Goal: Task Accomplishment & Management: Manage account settings

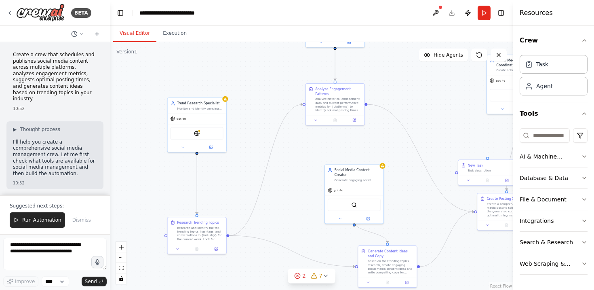
scroll to position [1160, 0]
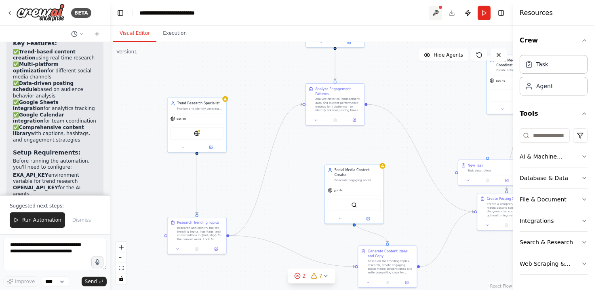
click at [436, 13] on button at bounding box center [435, 13] width 13 height 15
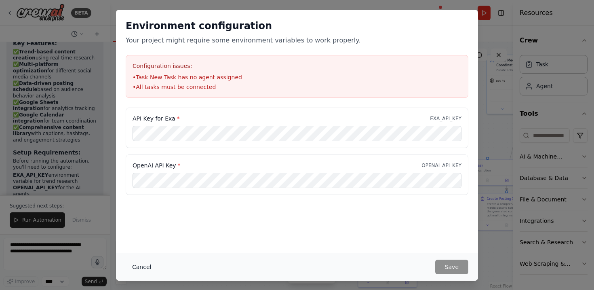
click at [147, 266] on button "Cancel" at bounding box center [142, 266] width 32 height 15
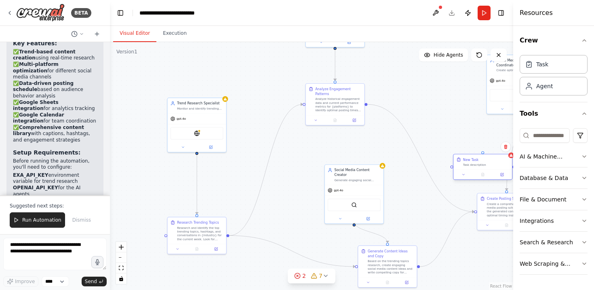
drag, startPoint x: 471, startPoint y: 165, endPoint x: 413, endPoint y: 99, distance: 87.9
click at [463, 157] on div "New Task" at bounding box center [470, 159] width 15 height 5
click at [455, 84] on icon at bounding box center [453, 84] width 5 height 5
click at [429, 87] on button "Confirm" at bounding box center [430, 85] width 29 height 10
click at [437, 14] on button at bounding box center [435, 13] width 13 height 15
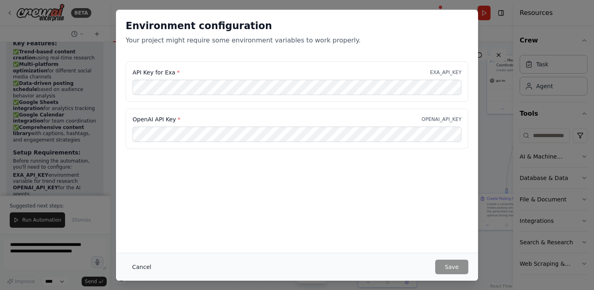
click at [147, 266] on button "Cancel" at bounding box center [142, 266] width 32 height 15
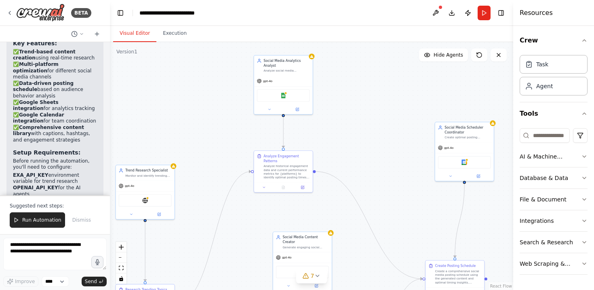
drag, startPoint x: 441, startPoint y: 101, endPoint x: 393, endPoint y: 167, distance: 81.2
click at [393, 167] on div ".deletable-edge-delete-btn { width: 20px; height: 20px; border: 0px solid #ffff…" at bounding box center [311, 166] width 403 height 248
click at [450, 10] on button "Download" at bounding box center [451, 13] width 13 height 15
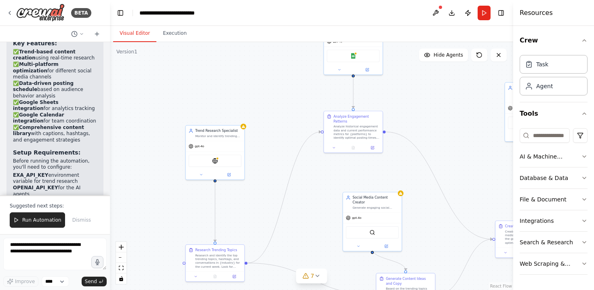
drag, startPoint x: 362, startPoint y: 100, endPoint x: 432, endPoint y: 48, distance: 87.3
click at [432, 48] on div "Version 1 Show Tools Hide Agents .deletable-edge-delete-btn { width: 20px; heig…" at bounding box center [311, 166] width 403 height 248
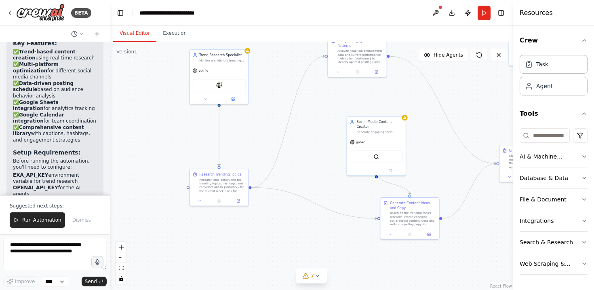
drag, startPoint x: 270, startPoint y: 186, endPoint x: 270, endPoint y: 123, distance: 63.4
click at [270, 123] on div ".deletable-edge-delete-btn { width: 20px; height: 20px; border: 0px solid #ffff…" at bounding box center [311, 166] width 403 height 248
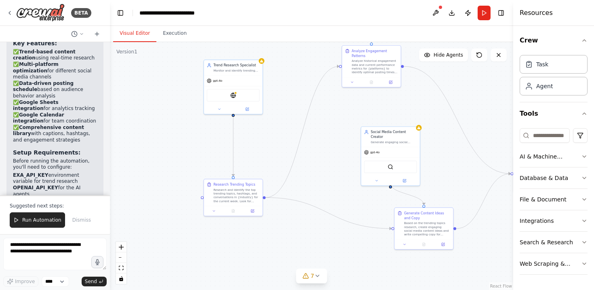
drag, startPoint x: 322, startPoint y: 92, endPoint x: 336, endPoint y: 103, distance: 17.9
click at [336, 103] on div ".deletable-edge-delete-btn { width: 20px; height: 20px; border: 0px solid #ffff…" at bounding box center [311, 166] width 403 height 248
drag, startPoint x: 381, startPoint y: 140, endPoint x: 413, endPoint y: 139, distance: 32.8
click at [413, 139] on div "Social Media Content Creator Generate engaging social media content ideas and c…" at bounding box center [423, 136] width 59 height 20
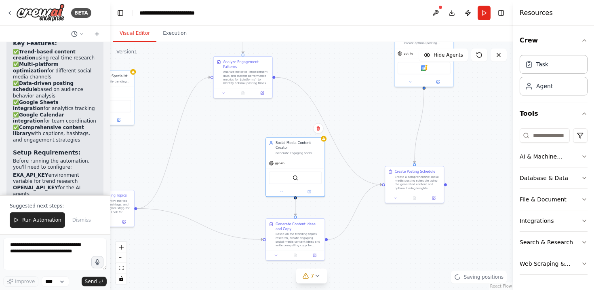
drag, startPoint x: 360, startPoint y: 140, endPoint x: 220, endPoint y: 148, distance: 140.4
click at [220, 148] on div ".deletable-edge-delete-btn { width: 20px; height: 20px; border: 0px solid #ffff…" at bounding box center [311, 166] width 403 height 248
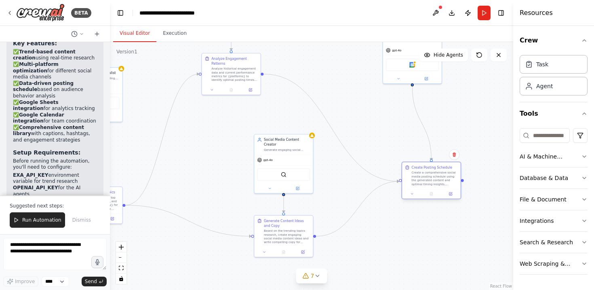
drag, startPoint x: 403, startPoint y: 174, endPoint x: 430, endPoint y: 175, distance: 26.3
click at [430, 175] on div "Create a comprehensive social media posting schedule using the generated conten…" at bounding box center [435, 178] width 46 height 15
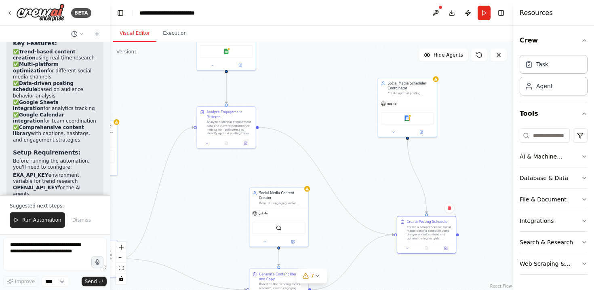
drag, startPoint x: 485, startPoint y: 124, endPoint x: 479, endPoint y: 179, distance: 54.9
click at [480, 179] on div ".deletable-edge-delete-btn { width: 20px; height: 20px; border: 0px solid #ffff…" at bounding box center [311, 166] width 403 height 248
drag, startPoint x: 392, startPoint y: 88, endPoint x: 411, endPoint y: 88, distance: 18.2
click at [411, 88] on div "Social Media Scheduler Coordinator" at bounding box center [429, 86] width 46 height 10
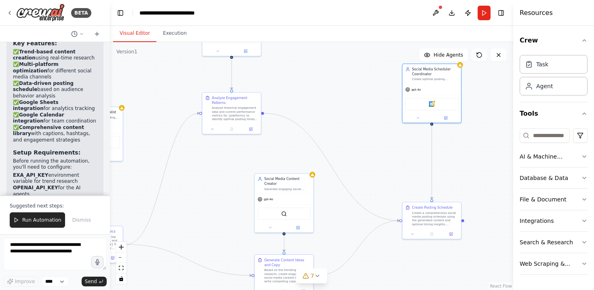
drag, startPoint x: 481, startPoint y: 131, endPoint x: 486, endPoint y: 78, distance: 52.8
click at [486, 78] on div ".deletable-edge-delete-btn { width: 20px; height: 20px; border: 0px solid #ffff…" at bounding box center [311, 166] width 403 height 248
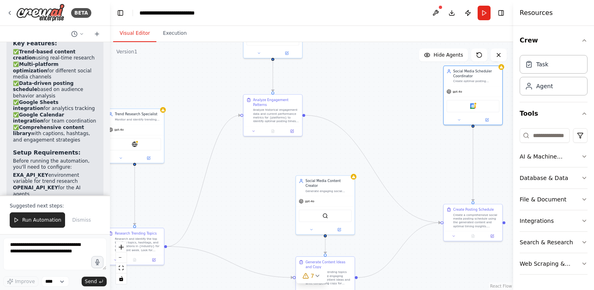
drag, startPoint x: 326, startPoint y: 74, endPoint x: 367, endPoint y: 115, distance: 58.6
click at [367, 115] on div ".deletable-edge-delete-btn { width: 20px; height: 20px; border: 0px solid #ffff…" at bounding box center [311, 166] width 403 height 248
click at [315, 278] on icon at bounding box center [317, 275] width 6 height 6
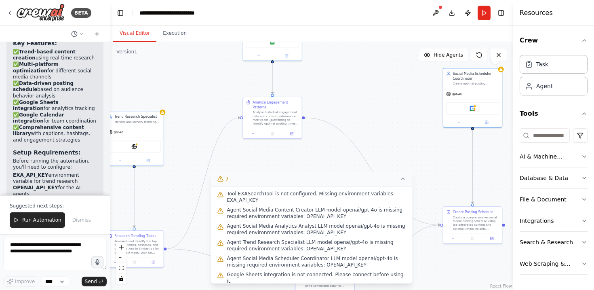
scroll to position [31, 0]
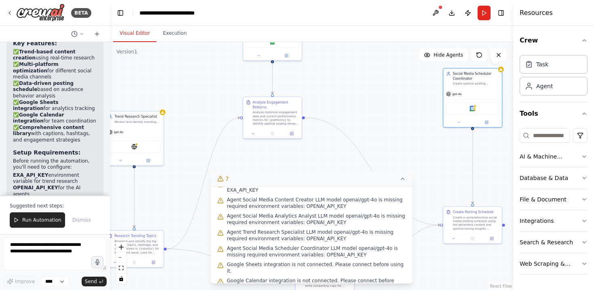
click at [391, 121] on div ".deletable-edge-delete-btn { width: 20px; height: 20px; border: 0px solid #ffff…" at bounding box center [311, 166] width 403 height 248
click at [402, 176] on icon at bounding box center [403, 178] width 6 height 6
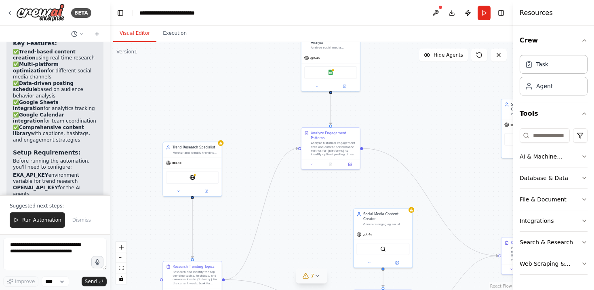
drag, startPoint x: 295, startPoint y: 152, endPoint x: 380, endPoint y: 177, distance: 88.9
click at [380, 177] on div ".deletable-edge-delete-btn { width: 20px; height: 20px; border: 0px solid #ffff…" at bounding box center [311, 166] width 403 height 248
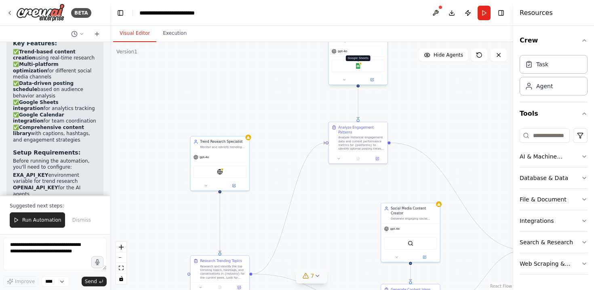
click at [359, 65] on img at bounding box center [358, 66] width 6 height 6
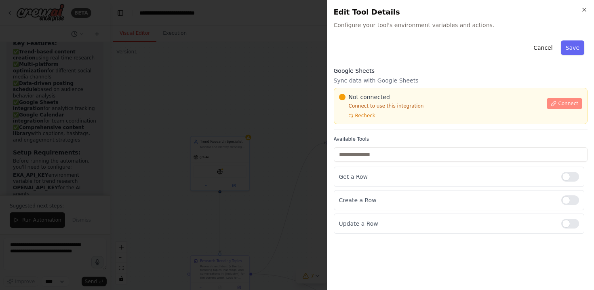
click at [564, 99] on button "Connect" at bounding box center [565, 103] width 36 height 11
click at [560, 103] on span "Connect" at bounding box center [568, 103] width 20 height 6
click at [238, 113] on div at bounding box center [297, 145] width 594 height 290
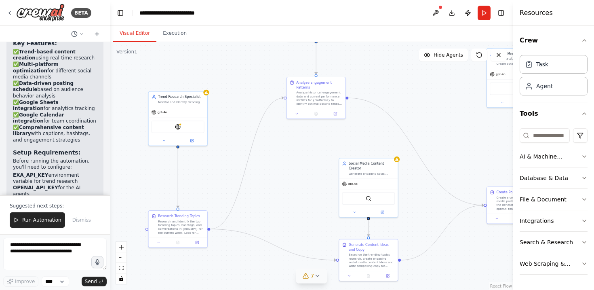
drag, startPoint x: 316, startPoint y: 105, endPoint x: 274, endPoint y: 60, distance: 62.0
click at [274, 61] on div ".deletable-edge-delete-btn { width: 20px; height: 20px; border: 0px solid #ffff…" at bounding box center [311, 166] width 403 height 248
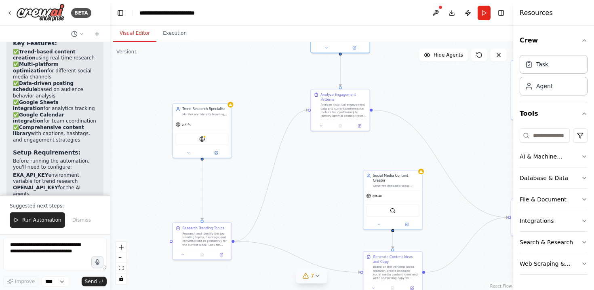
drag, startPoint x: 402, startPoint y: 89, endPoint x: 426, endPoint y: 101, distance: 26.6
click at [427, 101] on div ".deletable-edge-delete-btn { width: 20px; height: 20px; border: 0px solid #ffff…" at bounding box center [311, 166] width 403 height 248
click at [582, 181] on icon "button" at bounding box center [584, 178] width 6 height 6
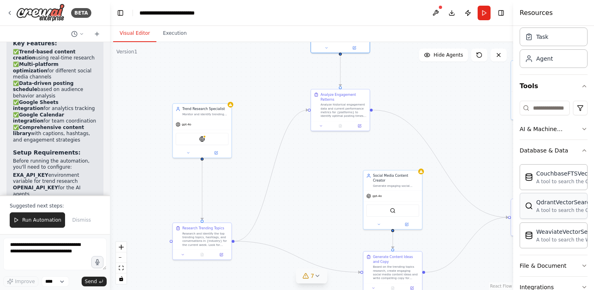
scroll to position [41, 0]
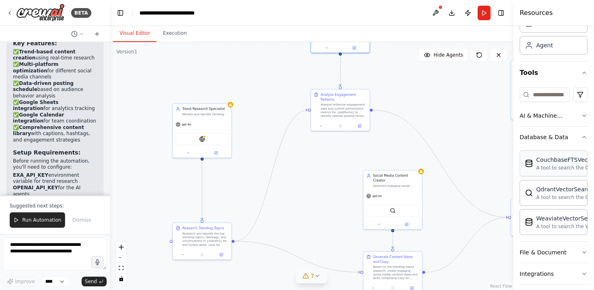
click at [459, 112] on div ".deletable-edge-delete-btn { width: 20px; height: 20px; border: 0px solid #ffff…" at bounding box center [311, 166] width 403 height 248
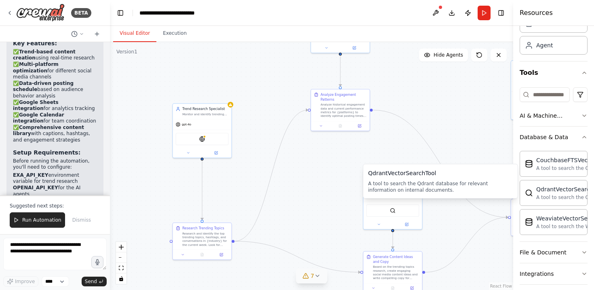
scroll to position [86, 0]
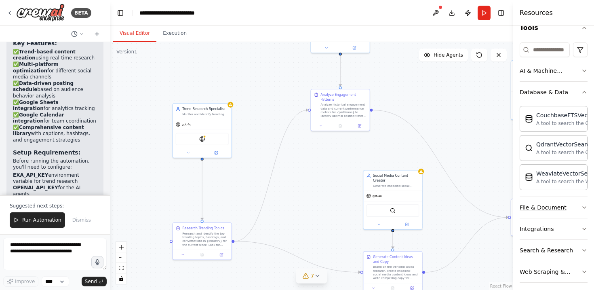
click at [556, 206] on div "File & Document" at bounding box center [543, 207] width 47 height 8
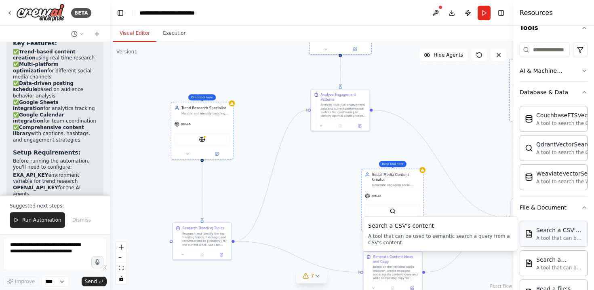
drag, startPoint x: 564, startPoint y: 225, endPoint x: 546, endPoint y: 224, distance: 18.2
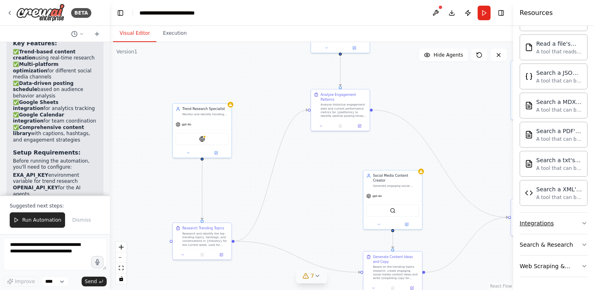
click at [563, 224] on button "Integrations" at bounding box center [554, 223] width 68 height 21
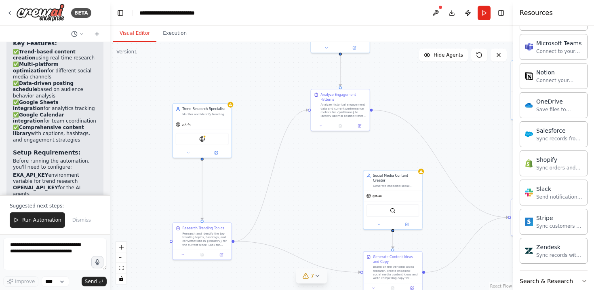
scroll to position [948, 0]
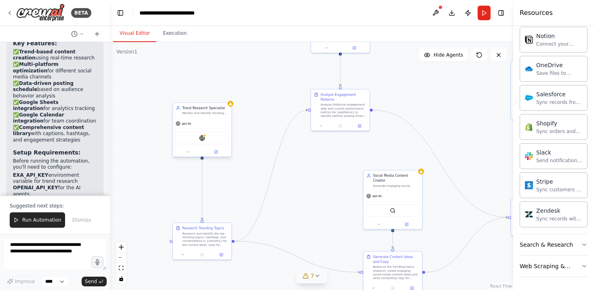
click at [216, 123] on div "gpt-4o" at bounding box center [202, 123] width 59 height 11
click at [217, 143] on div "EXASearchTool" at bounding box center [202, 138] width 53 height 13
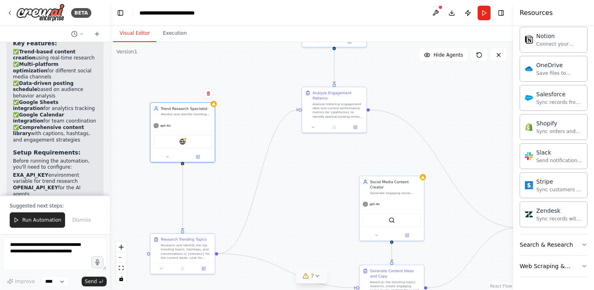
drag, startPoint x: 402, startPoint y: 84, endPoint x: 402, endPoint y: 156, distance: 72.3
click at [403, 157] on div ".deletable-edge-delete-btn { width: 20px; height: 20px; border: 0px solid #ffff…" at bounding box center [311, 166] width 403 height 248
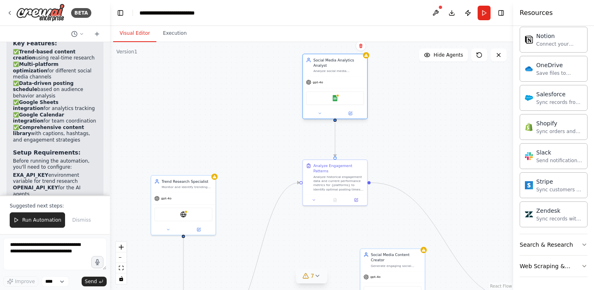
click at [348, 97] on div "Google Sheets" at bounding box center [335, 98] width 58 height 14
click at [333, 98] on img at bounding box center [335, 98] width 6 height 6
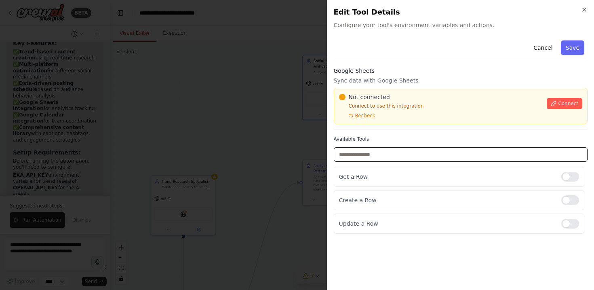
click at [469, 154] on input "text" at bounding box center [461, 154] width 254 height 15
type input "*"
click at [418, 135] on div "Cancel Save Google Sheets Sync data with Google Sheets Not connected Connect to…" at bounding box center [461, 135] width 254 height 196
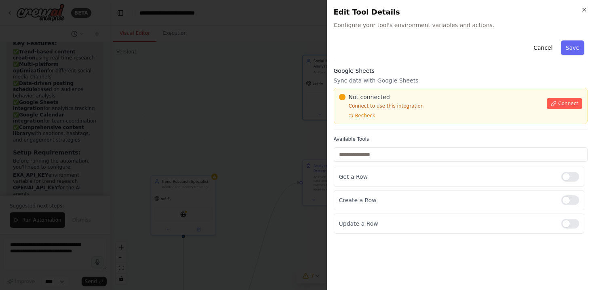
click at [590, 11] on div "Close Edit Tool Details Configure your tool's environment variables and actions…" at bounding box center [460, 145] width 267 height 290
click at [583, 11] on icon "button" at bounding box center [584, 9] width 6 height 6
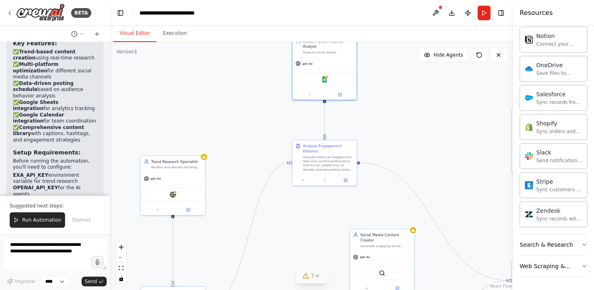
drag, startPoint x: 415, startPoint y: 163, endPoint x: 405, endPoint y: 119, distance: 45.1
click at [405, 119] on div ".deletable-edge-delete-btn { width: 20px; height: 20px; border: 0px solid #ffff…" at bounding box center [311, 166] width 403 height 248
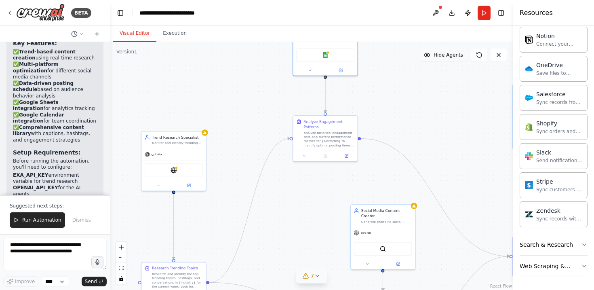
click at [443, 57] on span "Hide Agents" at bounding box center [448, 55] width 29 height 6
click at [443, 57] on span "Show Agents" at bounding box center [448, 55] width 32 height 6
click at [446, 57] on span "Hide Agents" at bounding box center [448, 55] width 29 height 6
click at [446, 57] on span "Show Agents" at bounding box center [448, 55] width 32 height 6
click at [446, 57] on span "Hide Agents" at bounding box center [448, 55] width 29 height 6
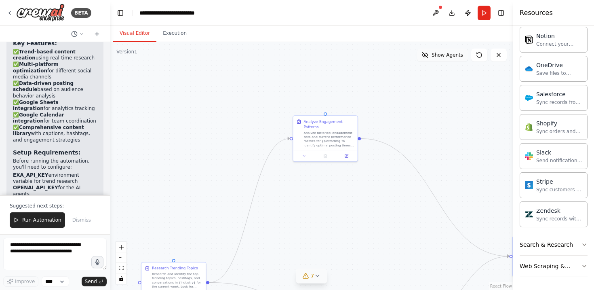
click at [446, 57] on span "Show Agents" at bounding box center [448, 55] width 32 height 6
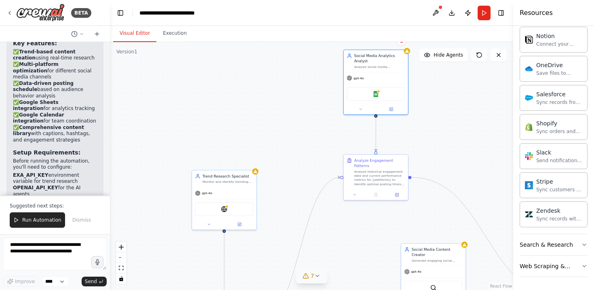
drag, startPoint x: 449, startPoint y: 106, endPoint x: 500, endPoint y: 152, distance: 68.4
click at [500, 152] on div ".deletable-edge-delete-btn { width: 20px; height: 20px; border: 0px solid #ffff…" at bounding box center [311, 166] width 403 height 248
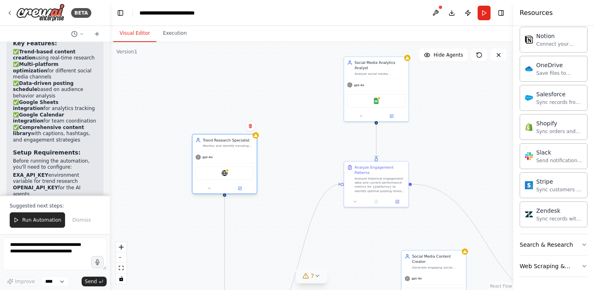
drag, startPoint x: 215, startPoint y: 182, endPoint x: 214, endPoint y: 140, distance: 42.0
click at [214, 140] on div "Trend Research Specialist" at bounding box center [228, 139] width 51 height 5
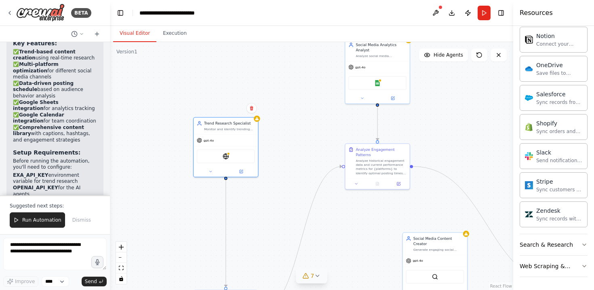
drag, startPoint x: 273, startPoint y: 219, endPoint x: 277, endPoint y: 202, distance: 17.4
click at [274, 200] on div ".deletable-edge-delete-btn { width: 20px; height: 20px; border: 0px solid #ffff…" at bounding box center [311, 166] width 403 height 248
click at [170, 35] on button "Execution" at bounding box center [174, 33] width 37 height 17
click at [134, 36] on button "Visual Editor" at bounding box center [134, 33] width 43 height 17
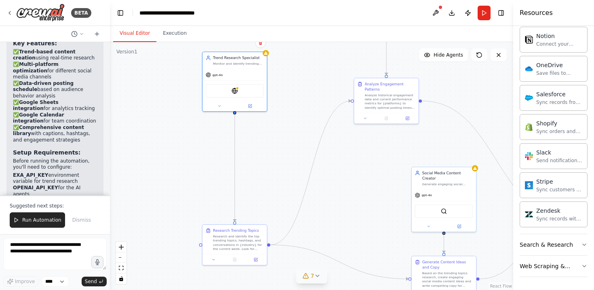
drag, startPoint x: 263, startPoint y: 223, endPoint x: 275, endPoint y: 145, distance: 78.6
click at [276, 145] on div ".deletable-edge-delete-btn { width: 20px; height: 20px; border: 0px solid #ffff…" at bounding box center [311, 166] width 403 height 248
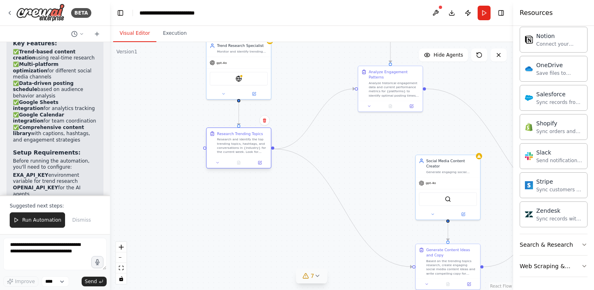
drag, startPoint x: 243, startPoint y: 224, endPoint x: 244, endPoint y: 142, distance: 82.0
click at [244, 142] on div "Research and identify the top trending topics, hashtags, and conversations in {…" at bounding box center [242, 145] width 51 height 17
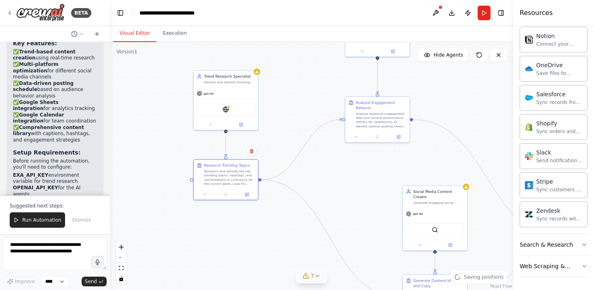
drag, startPoint x: 289, startPoint y: 202, endPoint x: 275, endPoint y: 252, distance: 51.8
click at [276, 252] on div ".deletable-edge-delete-btn { width: 20px; height: 20px; border: 0px solid #ffff…" at bounding box center [311, 166] width 403 height 248
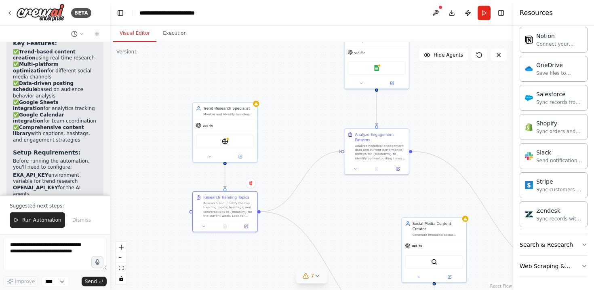
drag, startPoint x: 298, startPoint y: 118, endPoint x: 297, endPoint y: 147, distance: 29.1
click at [297, 147] on div ".deletable-edge-delete-btn { width: 20px; height: 20px; border: 0px solid #ffff…" at bounding box center [311, 166] width 403 height 248
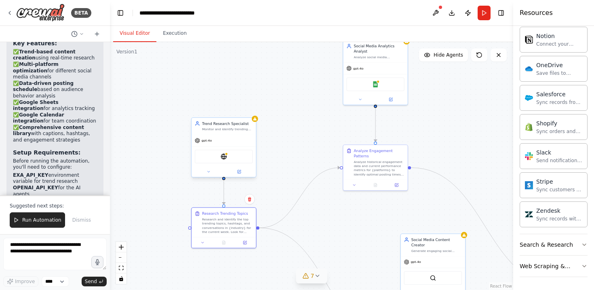
click at [213, 134] on div "Trend Research Specialist Monitor and identify trending topics, hashtags, and c…" at bounding box center [224, 126] width 64 height 17
click at [233, 171] on button at bounding box center [238, 171] width 29 height 6
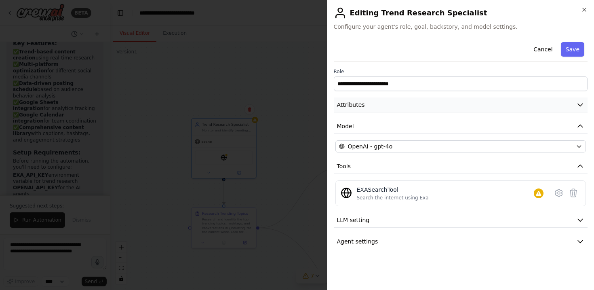
click at [402, 108] on button "Attributes" at bounding box center [461, 104] width 254 height 15
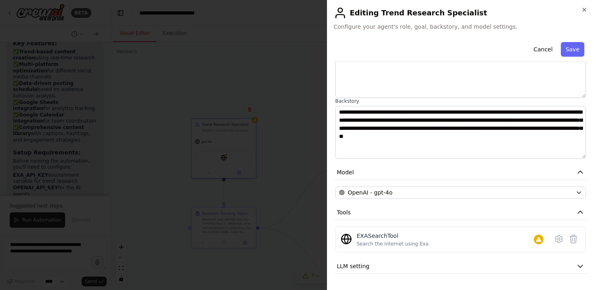
scroll to position [100, 0]
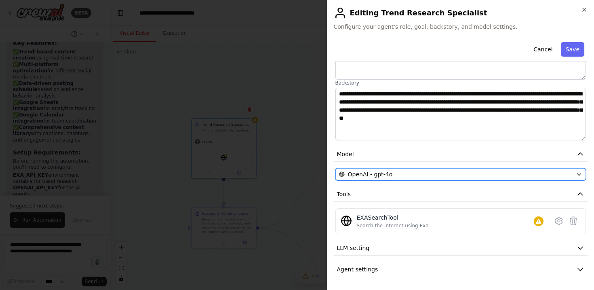
click at [514, 173] on div "OpenAI - gpt-4o" at bounding box center [456, 174] width 234 height 8
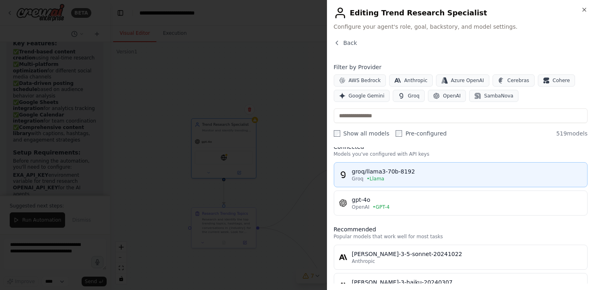
scroll to position [0, 0]
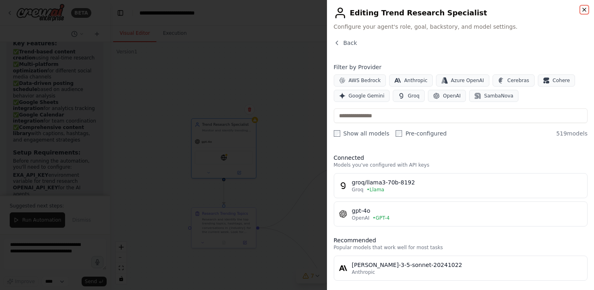
click at [585, 7] on icon "button" at bounding box center [584, 9] width 6 height 6
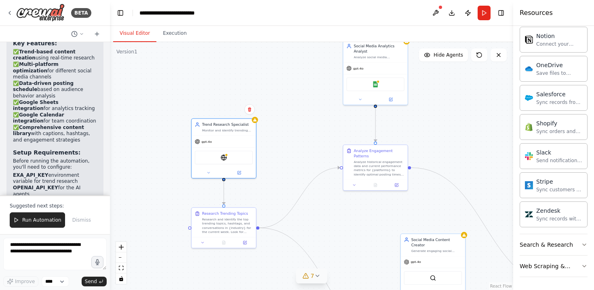
click at [480, 158] on div ".deletable-edge-delete-btn { width: 20px; height: 20px; border: 0px solid #ffff…" at bounding box center [311, 166] width 403 height 248
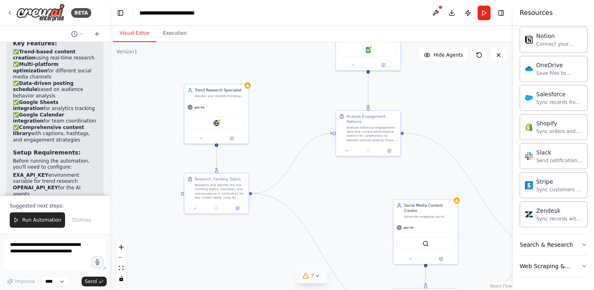
drag, startPoint x: 480, startPoint y: 129, endPoint x: 473, endPoint y: 95, distance: 35.1
click at [473, 95] on div ".deletable-edge-delete-btn { width: 20px; height: 20px; border: 0px solid #ffff…" at bounding box center [311, 166] width 403 height 248
click at [541, 97] on div "Salesforce Sync records from Salesforce" at bounding box center [559, 97] width 46 height 15
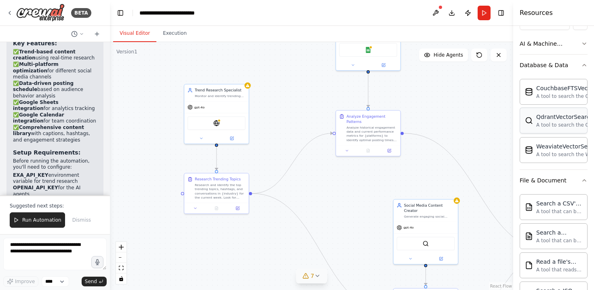
scroll to position [11, 0]
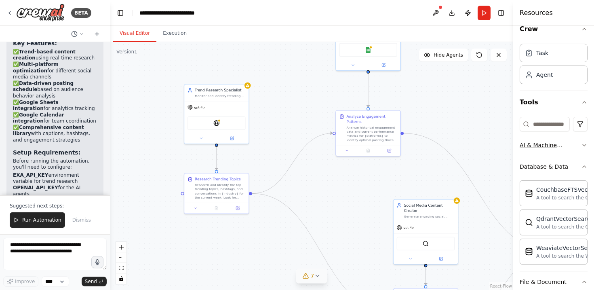
click at [573, 140] on button "AI & Machine Learning" at bounding box center [554, 145] width 68 height 21
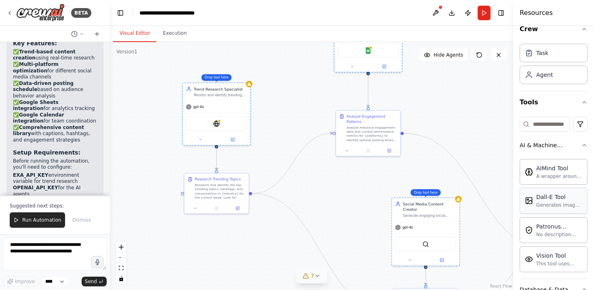
drag, startPoint x: 537, startPoint y: 206, endPoint x: 533, endPoint y: 204, distance: 4.2
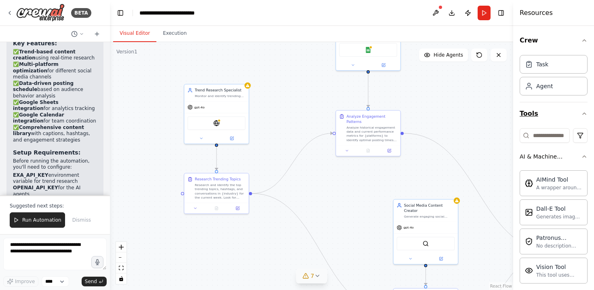
click at [587, 112] on icon "button" at bounding box center [584, 113] width 6 height 6
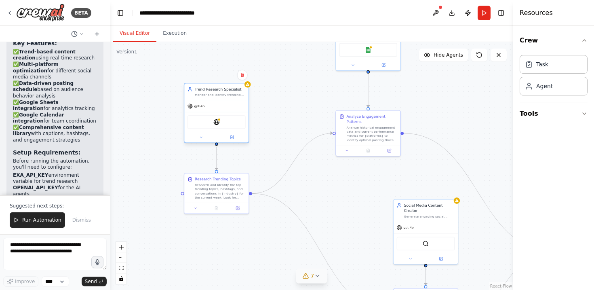
click at [227, 96] on div "Monitor and identify trending topics, hashtags, and content opportunities in {i…" at bounding box center [220, 95] width 51 height 4
click at [234, 139] on button at bounding box center [231, 137] width 29 height 6
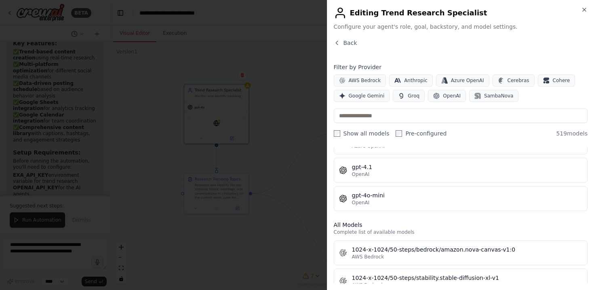
scroll to position [225, 0]
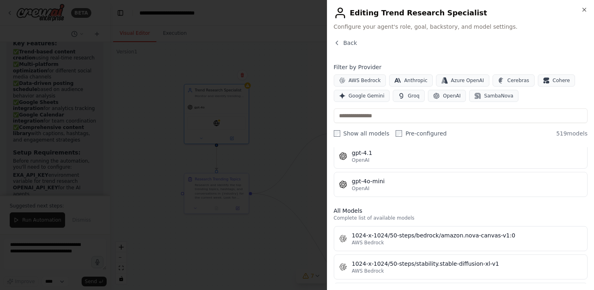
click at [244, 118] on div at bounding box center [297, 145] width 594 height 290
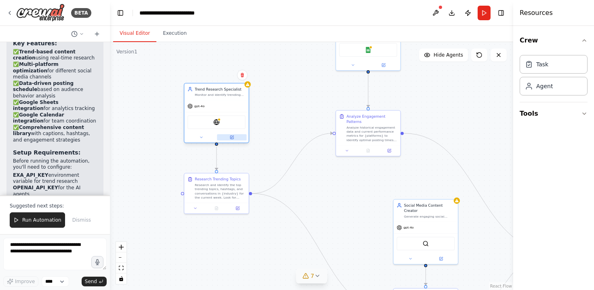
click at [231, 137] on icon at bounding box center [231, 137] width 3 height 3
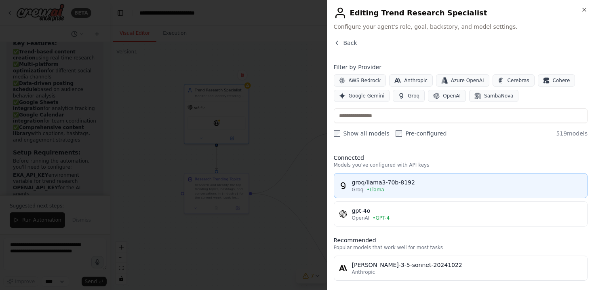
scroll to position [104, 0]
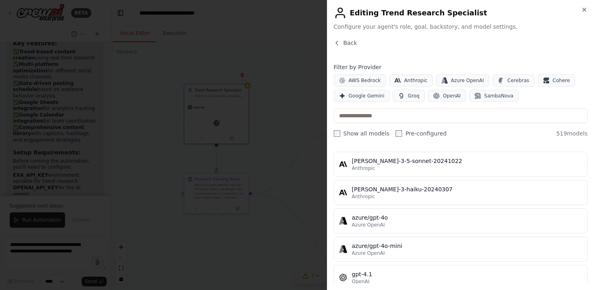
click at [295, 64] on div at bounding box center [297, 145] width 594 height 290
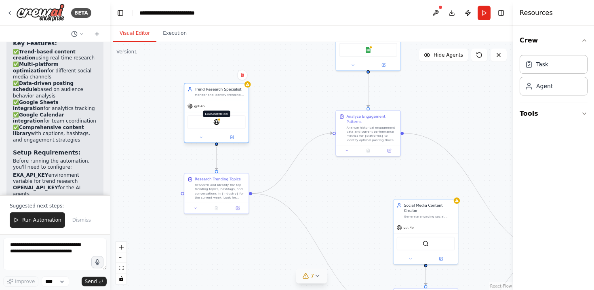
click at [217, 121] on img at bounding box center [216, 122] width 6 height 6
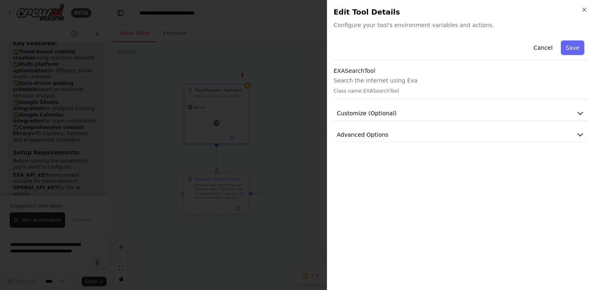
click at [387, 122] on div "Cancel Save EXASearchTool Search the internet using Exa Class name: EXASearchTo…" at bounding box center [461, 89] width 254 height 105
click at [394, 113] on button "Customize (Optional)" at bounding box center [461, 113] width 254 height 15
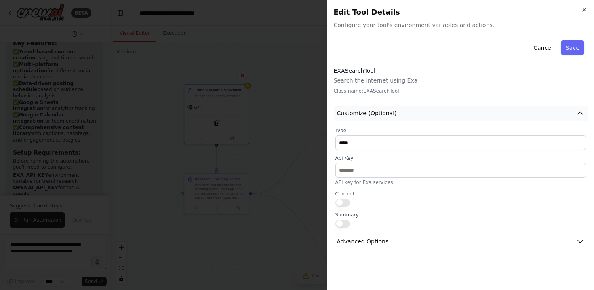
click at [392, 108] on button "Customize (Optional)" at bounding box center [461, 113] width 254 height 15
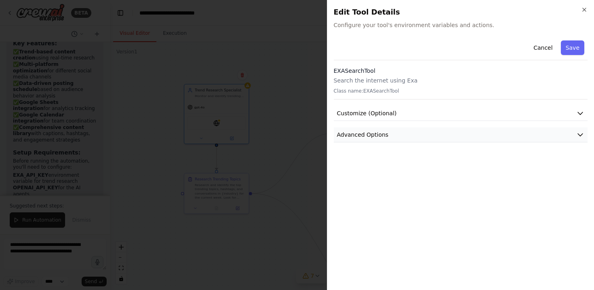
click at [377, 137] on span "Advanced Options" at bounding box center [363, 135] width 52 height 8
click at [284, 120] on div at bounding box center [297, 145] width 594 height 290
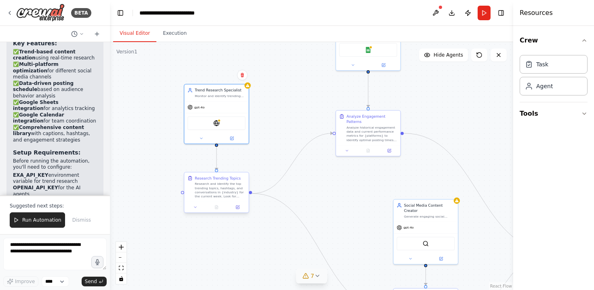
click at [227, 187] on div "Research and identify the top trending topics, hashtags, and conversations in {…" at bounding box center [220, 190] width 51 height 17
click at [237, 207] on icon at bounding box center [238, 206] width 2 height 2
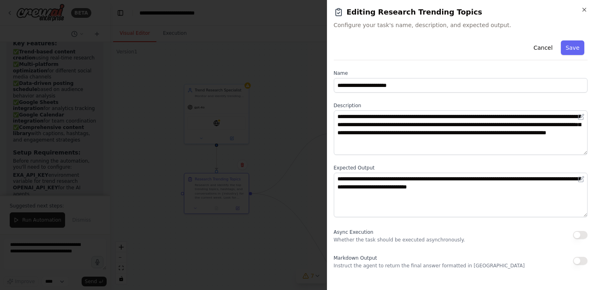
click at [276, 156] on div at bounding box center [297, 145] width 594 height 290
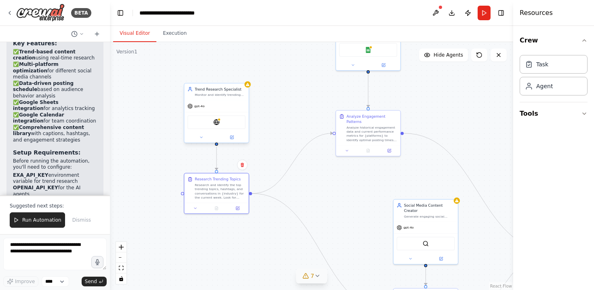
click at [198, 88] on div "Trend Research Specialist" at bounding box center [220, 88] width 51 height 5
click at [204, 94] on div "Monitor and identify trending topics, hashtags, and content opportunities in {i…" at bounding box center [220, 95] width 51 height 4
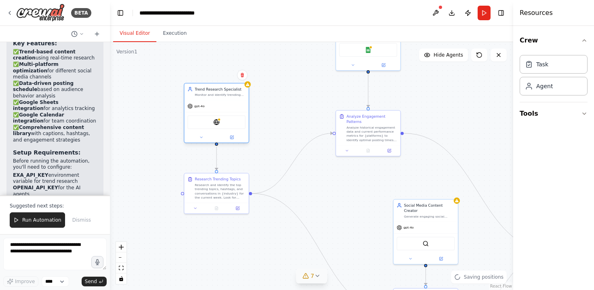
click at [196, 109] on div "gpt-4o" at bounding box center [216, 105] width 64 height 11
click at [207, 120] on div "EXASearchTool" at bounding box center [216, 122] width 58 height 14
click at [218, 124] on img at bounding box center [216, 122] width 6 height 6
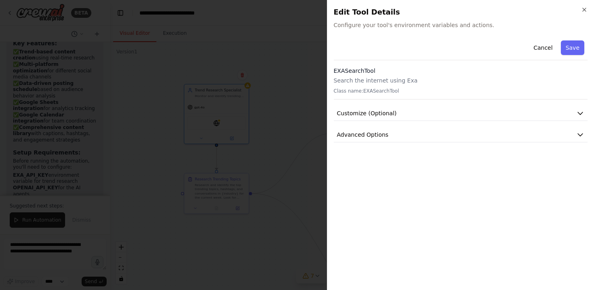
click at [195, 155] on div at bounding box center [297, 145] width 594 height 290
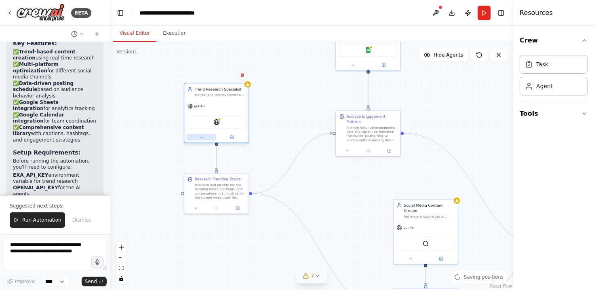
click at [200, 139] on icon at bounding box center [201, 137] width 4 height 4
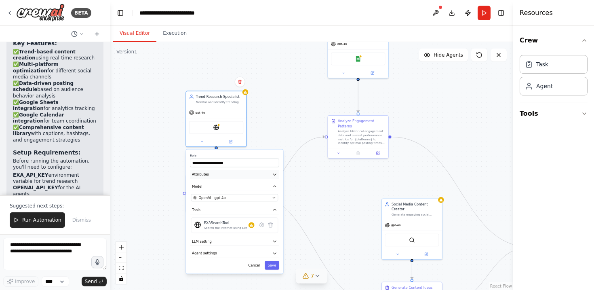
click at [257, 177] on button "Attributes" at bounding box center [234, 174] width 89 height 9
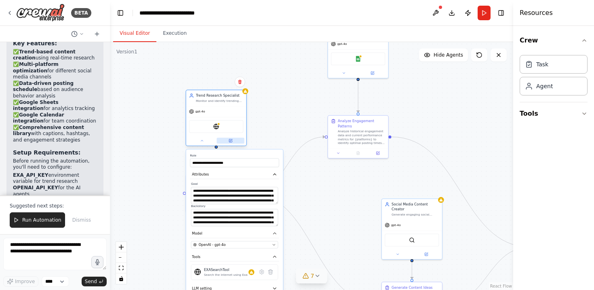
click at [233, 143] on button at bounding box center [230, 141] width 27 height 6
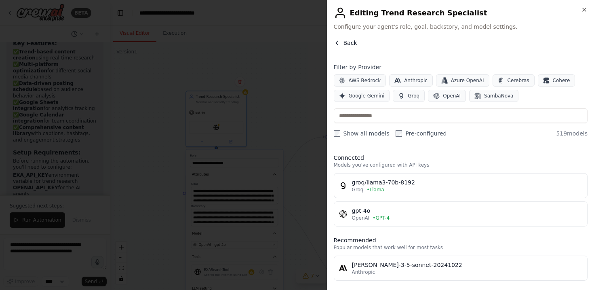
click at [354, 41] on span "Back" at bounding box center [350, 43] width 14 height 8
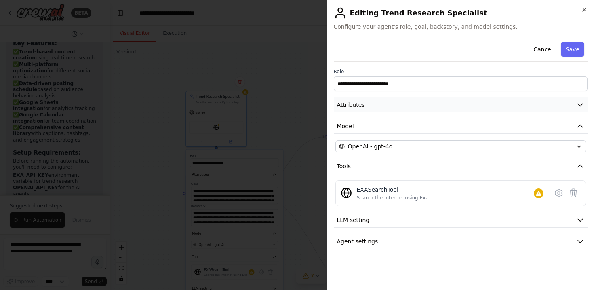
click at [422, 107] on button "Attributes" at bounding box center [461, 104] width 254 height 15
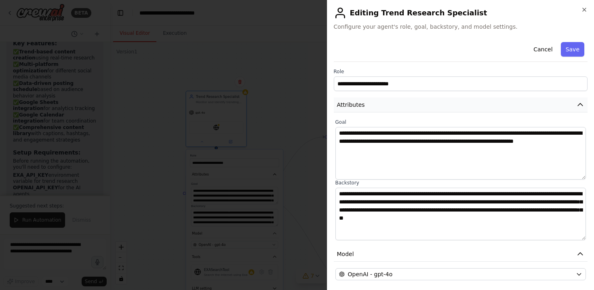
click at [422, 107] on button "Attributes" at bounding box center [461, 104] width 254 height 15
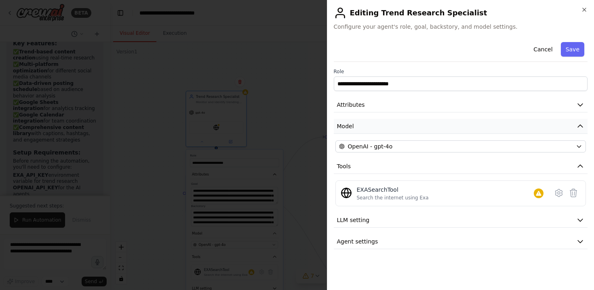
click at [449, 128] on button "Model" at bounding box center [461, 126] width 254 height 15
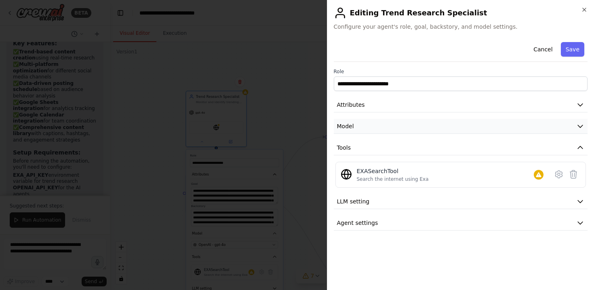
click at [449, 128] on button "Model" at bounding box center [461, 126] width 254 height 15
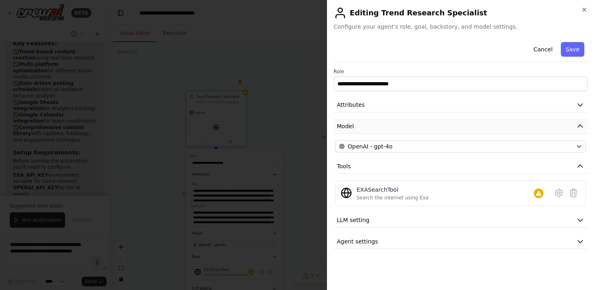
click at [449, 128] on button "Model" at bounding box center [461, 126] width 254 height 15
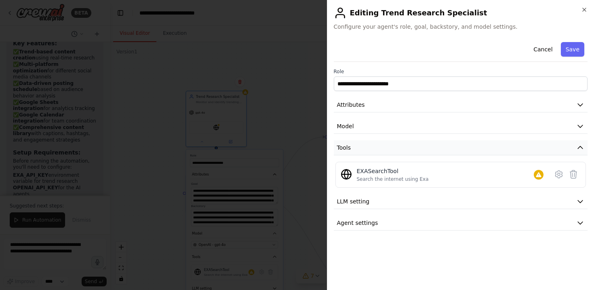
click at [457, 143] on button "Tools" at bounding box center [461, 147] width 254 height 15
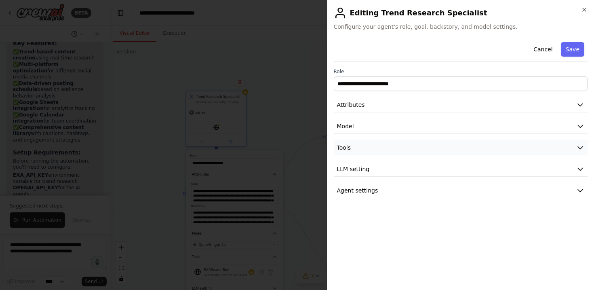
click at [457, 143] on button "Tools" at bounding box center [461, 147] width 254 height 15
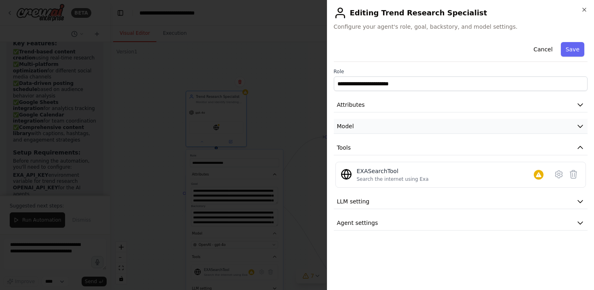
click at [451, 125] on button "Model" at bounding box center [461, 126] width 254 height 15
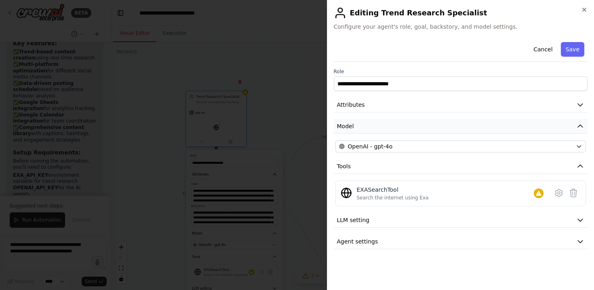
click at [451, 125] on button "Model" at bounding box center [461, 126] width 254 height 15
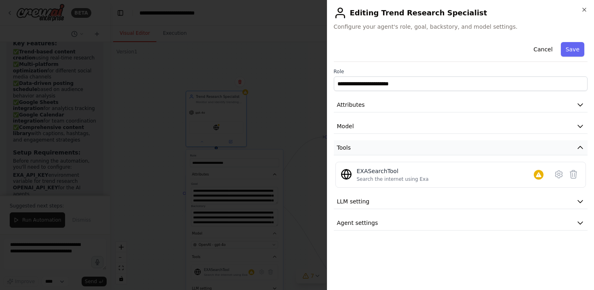
click at [581, 148] on icon "button" at bounding box center [580, 147] width 8 height 8
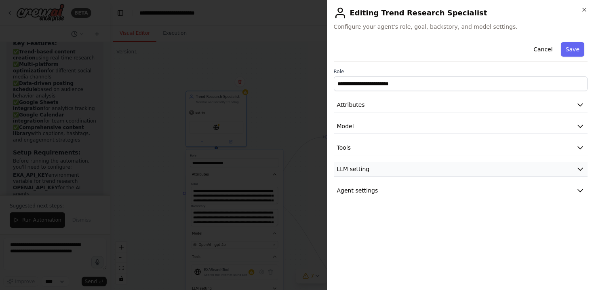
click at [581, 166] on icon "button" at bounding box center [580, 169] width 8 height 8
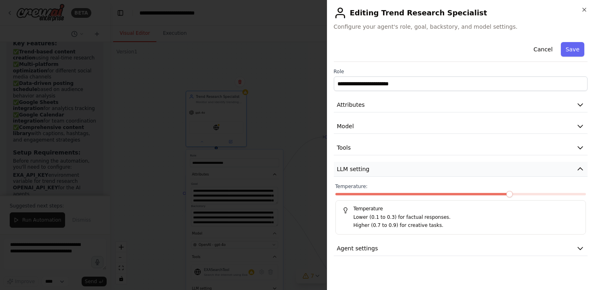
click at [581, 166] on icon "button" at bounding box center [580, 169] width 8 height 8
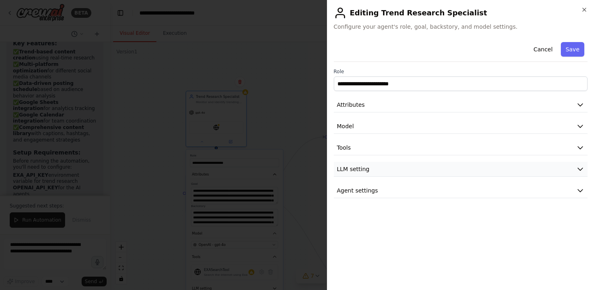
click at [581, 171] on icon "button" at bounding box center [580, 169] width 8 height 8
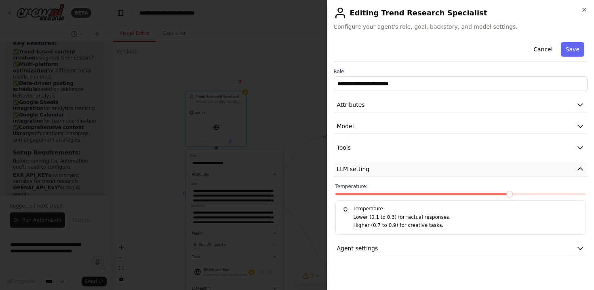
click at [581, 171] on icon "button" at bounding box center [580, 169] width 8 height 8
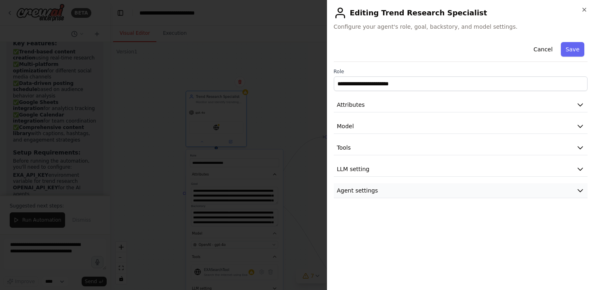
click at [581, 189] on icon "button" at bounding box center [580, 190] width 8 height 8
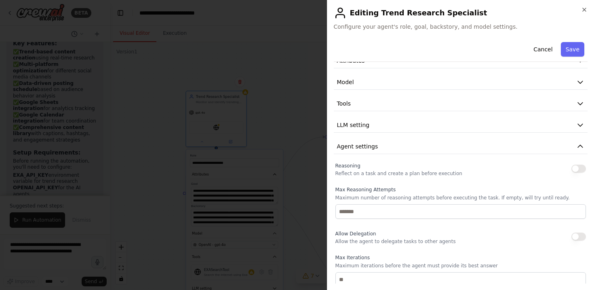
scroll to position [0, 0]
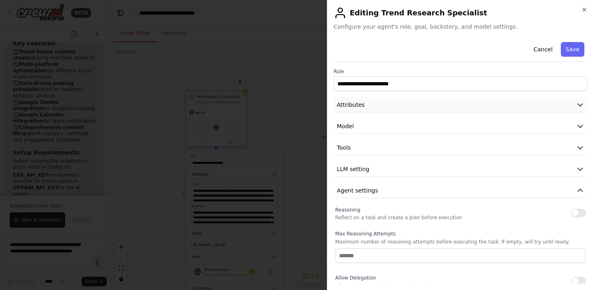
click at [503, 105] on button "Attributes" at bounding box center [461, 104] width 254 height 15
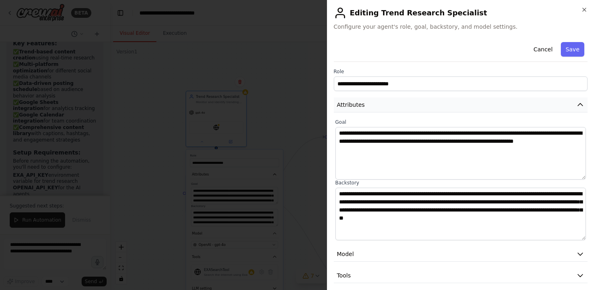
click at [503, 105] on button "Attributes" at bounding box center [461, 104] width 254 height 15
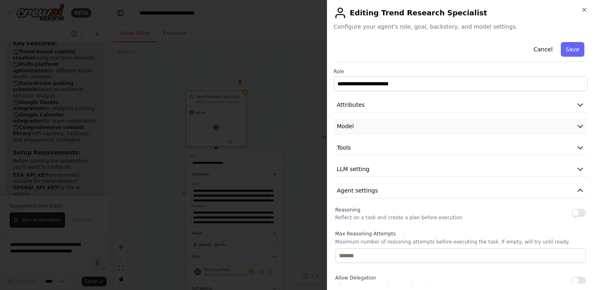
click at [518, 121] on button "Model" at bounding box center [461, 126] width 254 height 15
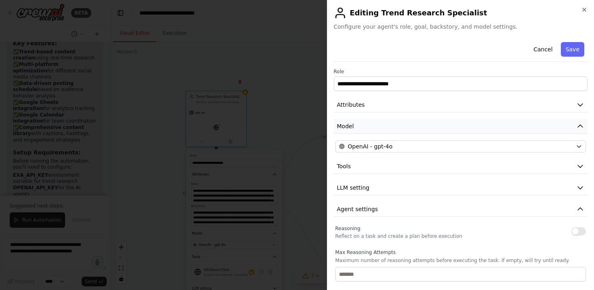
click at [518, 121] on button "Model" at bounding box center [461, 126] width 254 height 15
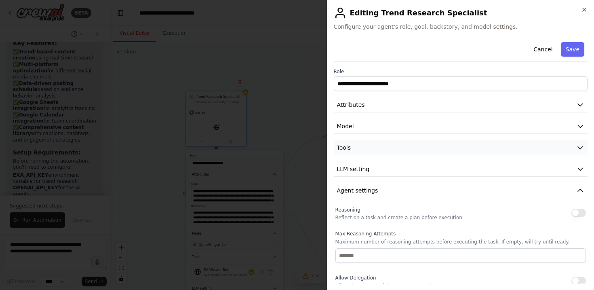
click at [523, 142] on button "Tools" at bounding box center [461, 147] width 254 height 15
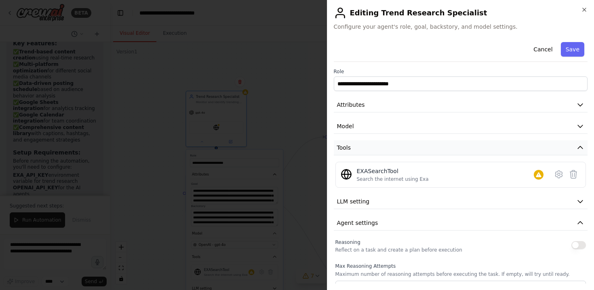
click at [577, 145] on icon "button" at bounding box center [580, 147] width 8 height 8
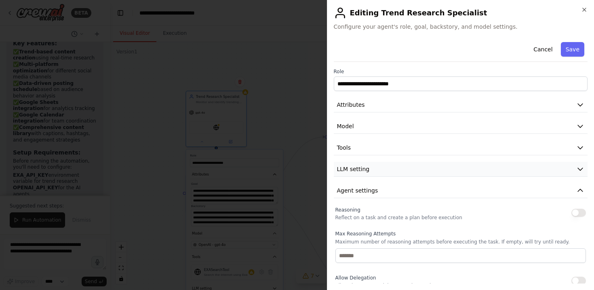
click at [579, 165] on icon "button" at bounding box center [580, 169] width 8 height 8
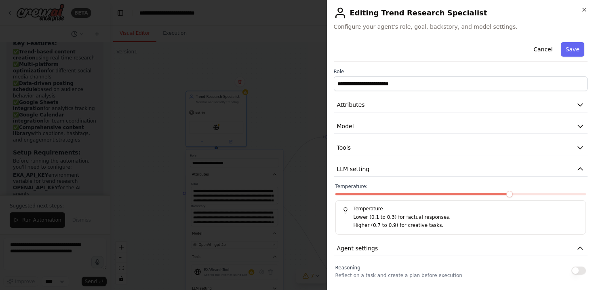
scroll to position [79, 0]
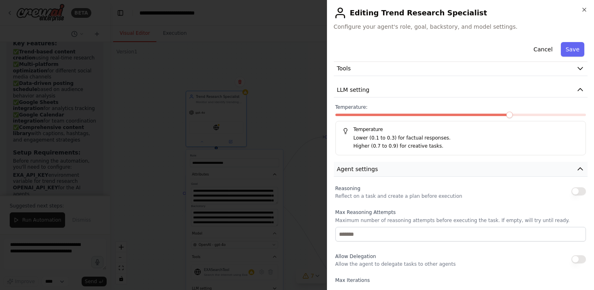
click at [577, 168] on icon "button" at bounding box center [580, 169] width 8 height 8
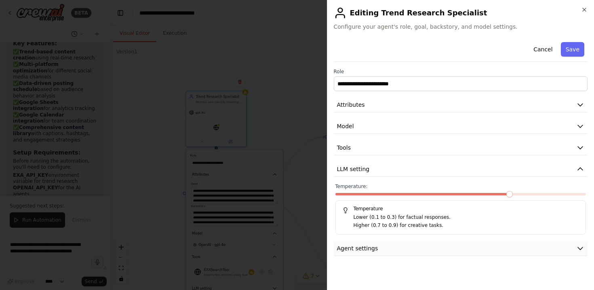
click at [580, 244] on button "Agent settings" at bounding box center [461, 248] width 254 height 15
click at [525, 107] on button "Attributes" at bounding box center [461, 104] width 254 height 15
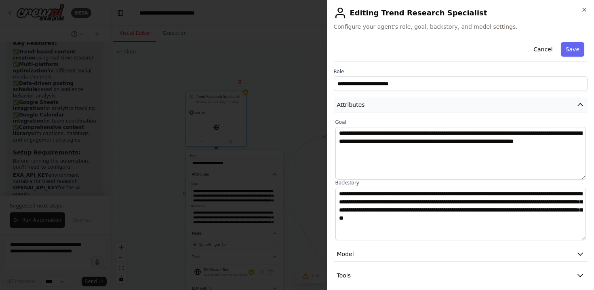
click at [525, 107] on button "Attributes" at bounding box center [461, 104] width 254 height 15
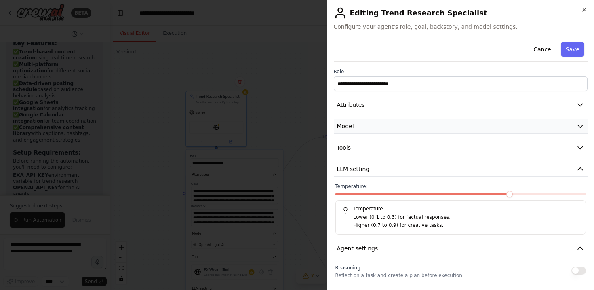
click at [526, 123] on button "Model" at bounding box center [461, 126] width 254 height 15
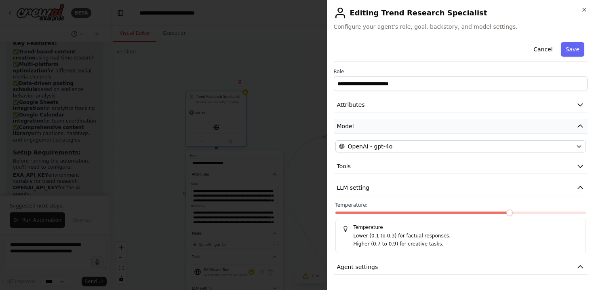
click at [526, 123] on button "Model" at bounding box center [461, 126] width 254 height 15
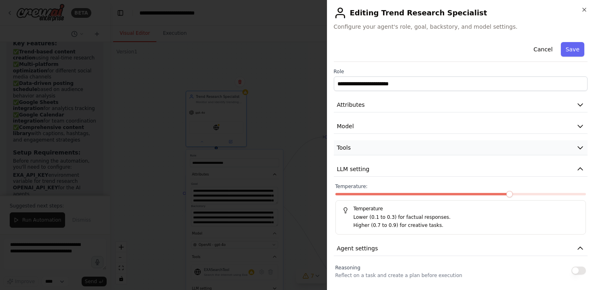
click at [524, 146] on button "Tools" at bounding box center [461, 147] width 254 height 15
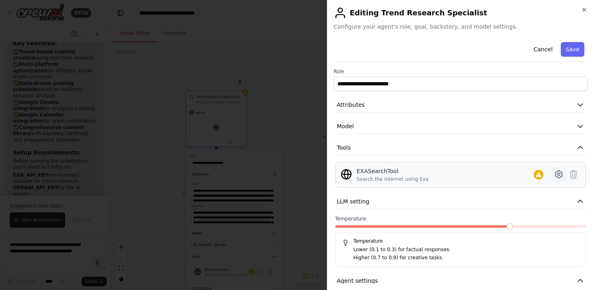
click at [559, 176] on icon at bounding box center [559, 174] width 10 height 10
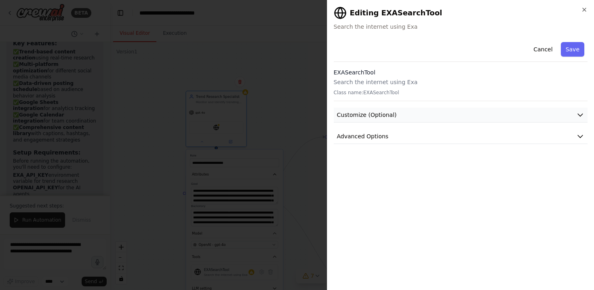
click at [583, 118] on icon "button" at bounding box center [580, 115] width 8 height 8
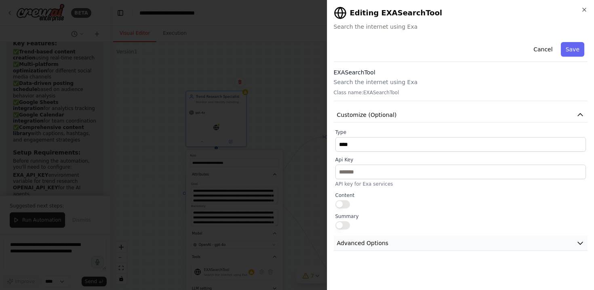
click at [578, 246] on icon "button" at bounding box center [580, 243] width 8 height 8
click at [547, 53] on button "Cancel" at bounding box center [543, 49] width 29 height 15
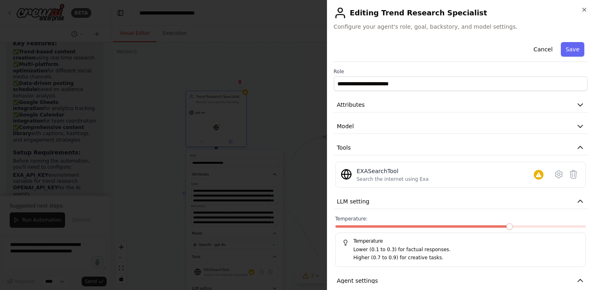
click at [295, 97] on div at bounding box center [297, 145] width 594 height 290
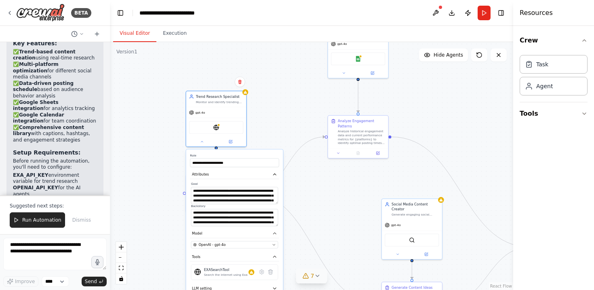
click at [279, 111] on div ".deletable-edge-delete-btn { width: 20px; height: 20px; border: 0px solid #ffff…" at bounding box center [311, 166] width 403 height 248
click at [266, 126] on div ".deletable-edge-delete-btn { width: 20px; height: 20px; border: 0px solid #ffff…" at bounding box center [311, 166] width 403 height 248
click at [204, 144] on div at bounding box center [216, 141] width 60 height 10
click at [202, 142] on icon at bounding box center [202, 141] width 4 height 4
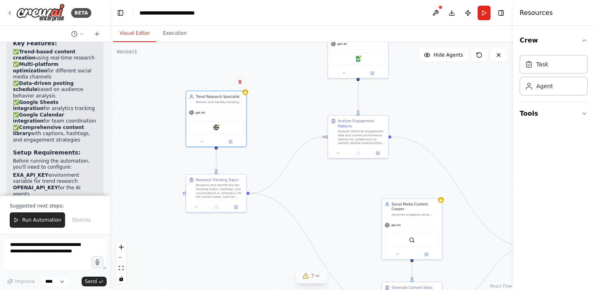
click at [155, 147] on div ".deletable-edge-delete-btn { width: 20px; height: 20px; border: 0px solid #ffff…" at bounding box center [311, 166] width 403 height 248
click at [217, 194] on div "Research and identify the top trending topics, hashtags, and conversations in {…" at bounding box center [219, 190] width 47 height 16
click at [215, 189] on div "Research and identify the top trending topics, hashtags, and conversations in {…" at bounding box center [219, 190] width 47 height 16
click at [196, 206] on icon at bounding box center [197, 205] width 2 height 1
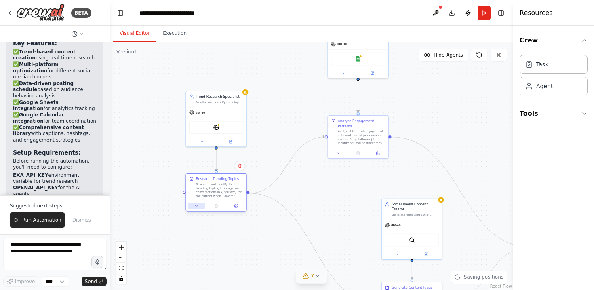
click at [196, 206] on icon at bounding box center [197, 205] width 2 height 1
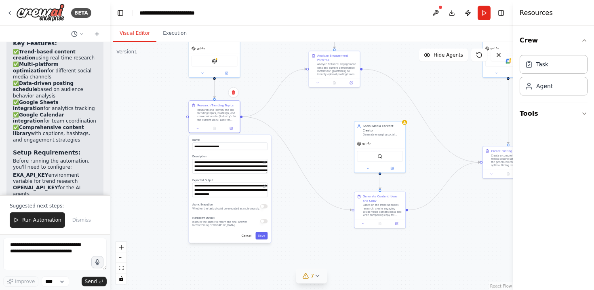
drag, startPoint x: 167, startPoint y: 242, endPoint x: 167, endPoint y: 163, distance: 79.6
click at [167, 163] on div ".deletable-edge-delete-btn { width: 20px; height: 20px; border: 0px solid #ffff…" at bounding box center [311, 166] width 403 height 248
click at [198, 128] on icon at bounding box center [198, 127] width 2 height 1
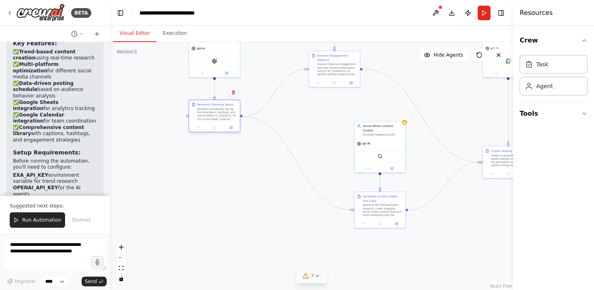
click at [229, 130] on div at bounding box center [214, 127] width 51 height 8
click at [232, 128] on icon at bounding box center [231, 127] width 2 height 2
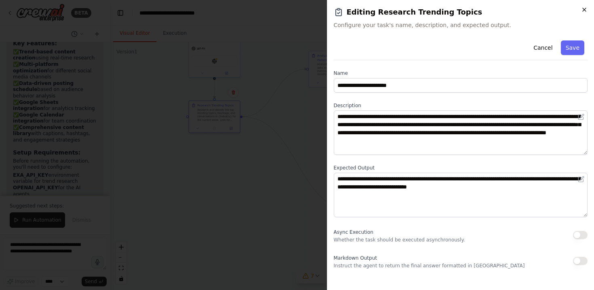
click at [584, 11] on icon "button" at bounding box center [584, 9] width 6 height 6
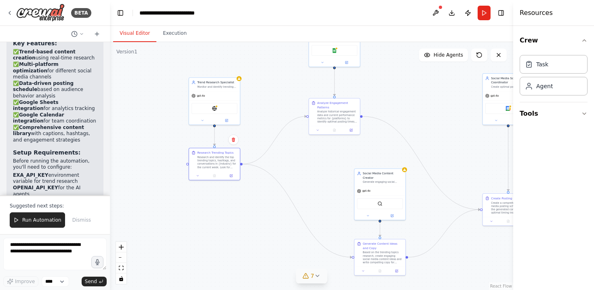
drag, startPoint x: 269, startPoint y: 152, endPoint x: 269, endPoint y: 200, distance: 48.1
click at [269, 200] on div ".deletable-edge-delete-btn { width: 20px; height: 20px; border: 0px solid #ffff…" at bounding box center [311, 166] width 403 height 248
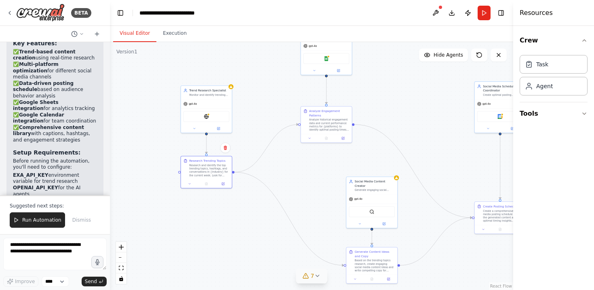
drag, startPoint x: 269, startPoint y: 202, endPoint x: 259, endPoint y: 208, distance: 11.7
click at [259, 208] on div ".deletable-edge-delete-btn { width: 20px; height: 20px; border: 0px solid #ffff…" at bounding box center [311, 166] width 403 height 248
click at [470, 15] on button "Publish" at bounding box center [467, 13] width 13 height 15
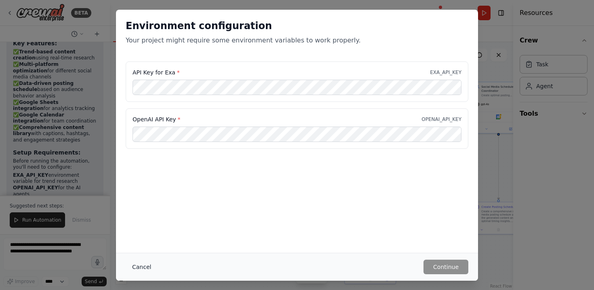
click at [142, 270] on button "Cancel" at bounding box center [142, 266] width 32 height 15
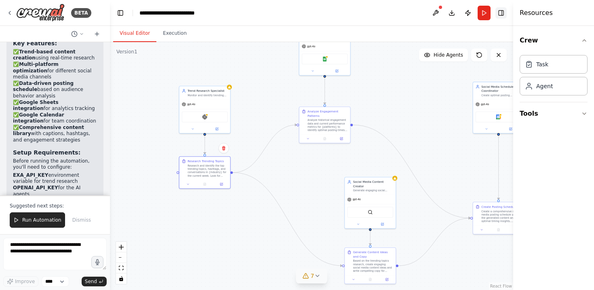
click at [501, 14] on button "Toggle Right Sidebar" at bounding box center [500, 12] width 11 height 11
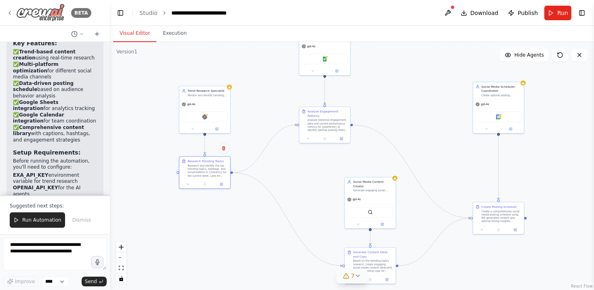
click at [8, 11] on icon at bounding box center [9, 13] width 6 height 6
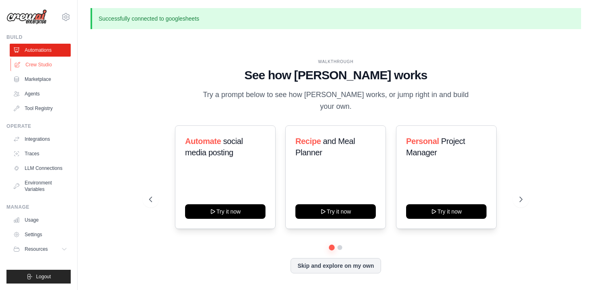
click at [46, 63] on link "Crew Studio" at bounding box center [41, 64] width 61 height 13
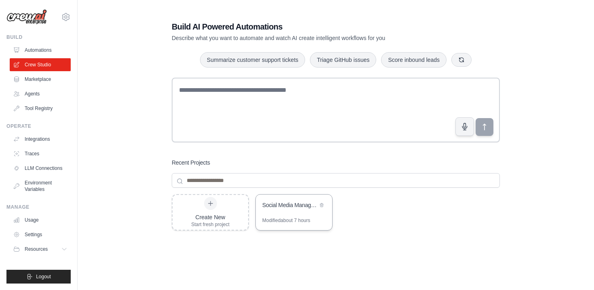
click at [280, 209] on div "Social Media Management Hub" at bounding box center [289, 206] width 55 height 10
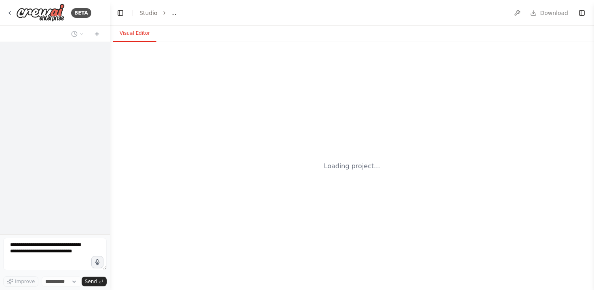
select select "****"
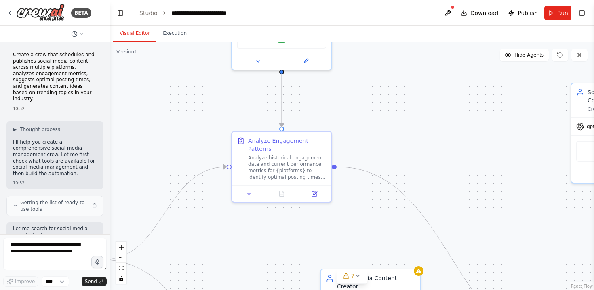
scroll to position [1128, 0]
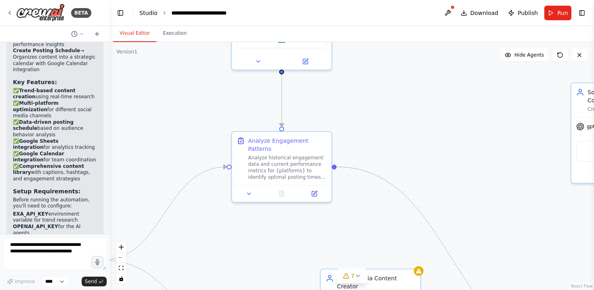
click at [152, 15] on link "Studio" at bounding box center [148, 13] width 18 height 6
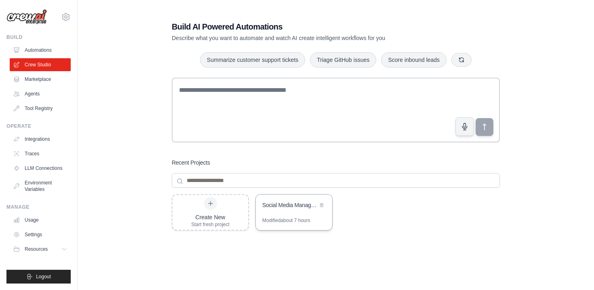
click at [270, 214] on div "Social Media Management Hub" at bounding box center [294, 205] width 76 height 23
click at [36, 79] on link "Marketplace" at bounding box center [41, 79] width 61 height 13
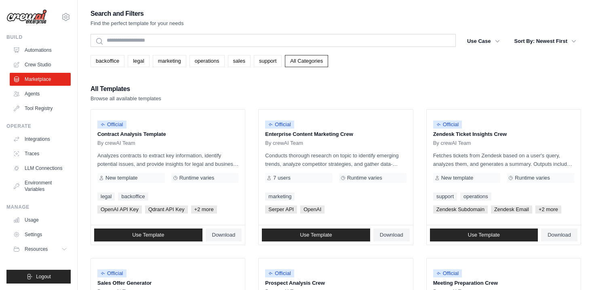
click at [33, 92] on link "Agents" at bounding box center [40, 93] width 61 height 13
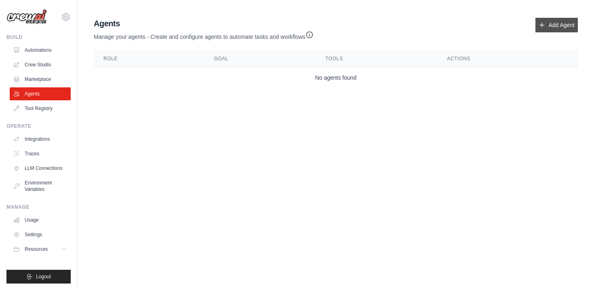
click at [552, 30] on link "Add Agent" at bounding box center [556, 25] width 42 height 15
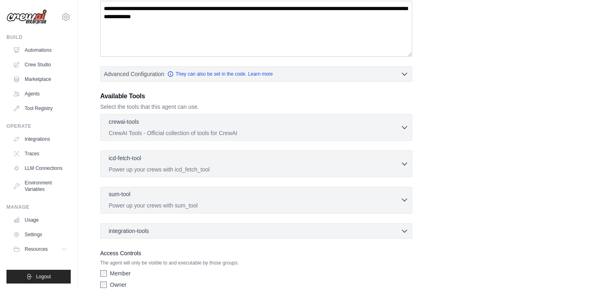
scroll to position [154, 0]
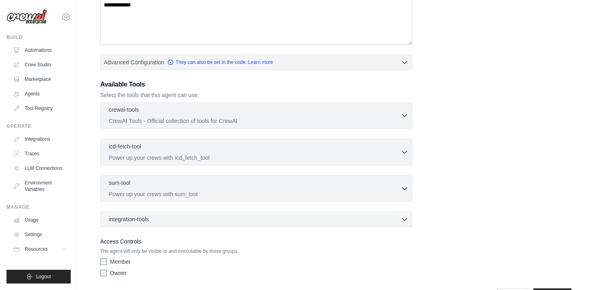
click at [308, 113] on div "crewai-tools 0 selected" at bounding box center [255, 110] width 292 height 10
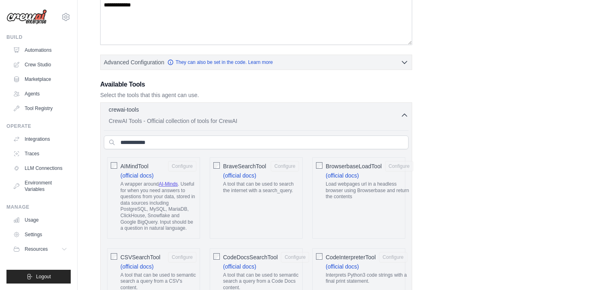
click at [308, 113] on div "crewai-tools 0 selected" at bounding box center [255, 110] width 292 height 10
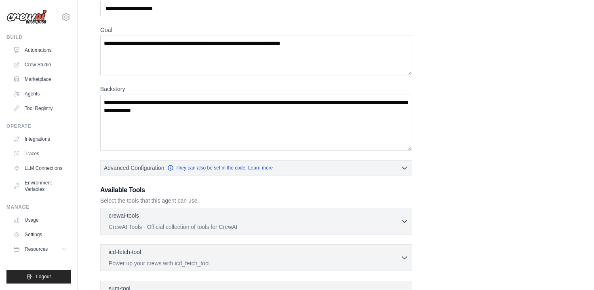
scroll to position [26, 0]
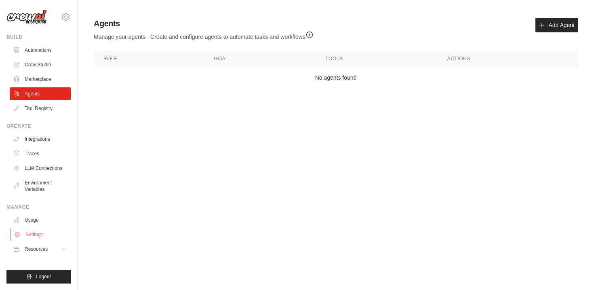
click at [44, 233] on link "Settings" at bounding box center [41, 234] width 61 height 13
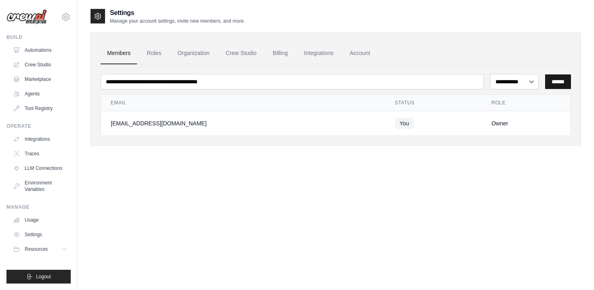
click at [551, 86] on input "******" at bounding box center [558, 81] width 26 height 15
click at [371, 52] on link "Account" at bounding box center [360, 53] width 34 height 22
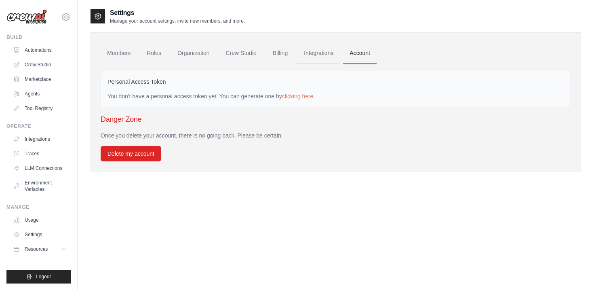
click at [320, 54] on link "Integrations" at bounding box center [318, 53] width 42 height 22
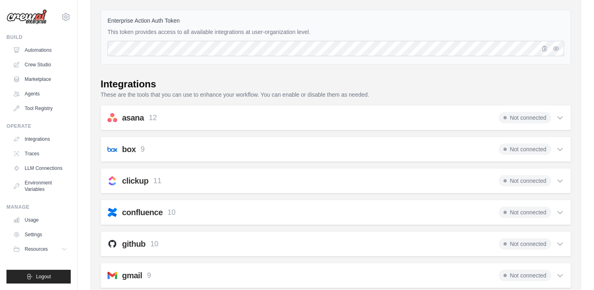
scroll to position [131, 0]
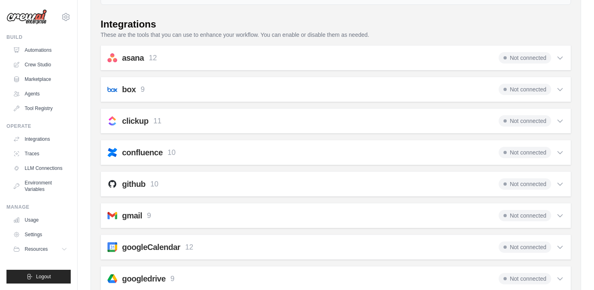
click at [560, 58] on icon at bounding box center [560, 58] width 5 height 2
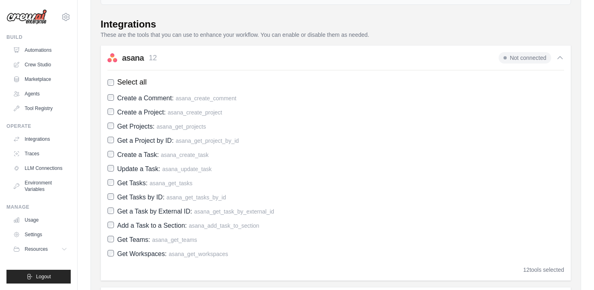
click at [560, 58] on icon at bounding box center [560, 58] width 8 height 8
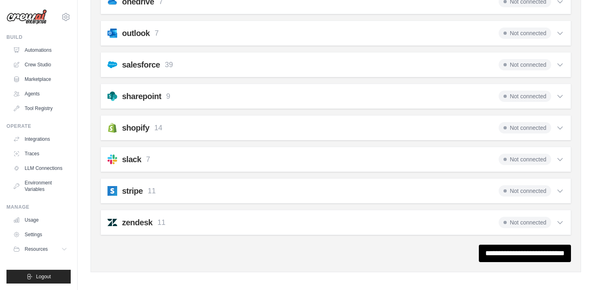
scroll to position [631, 0]
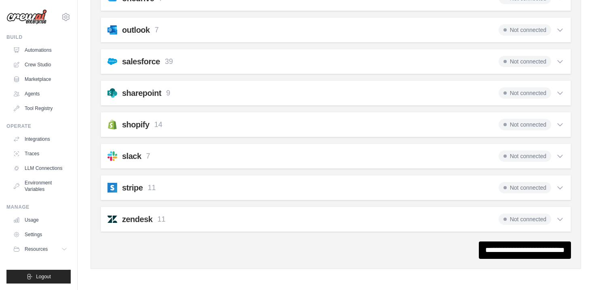
click at [562, 216] on icon at bounding box center [560, 219] width 8 height 8
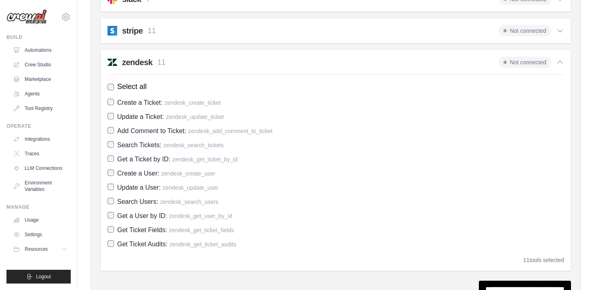
scroll to position [816, 0]
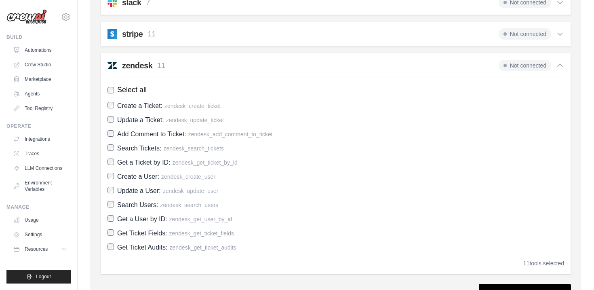
click at [560, 64] on icon at bounding box center [560, 65] width 8 height 8
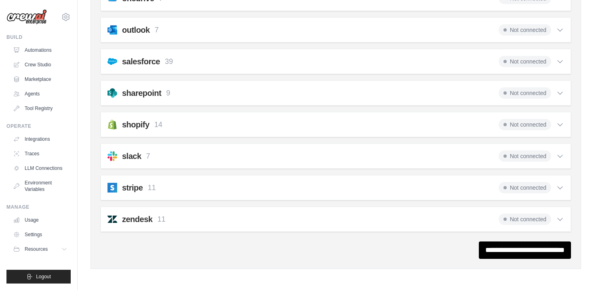
scroll to position [631, 0]
click at [559, 57] on icon at bounding box center [560, 61] width 8 height 8
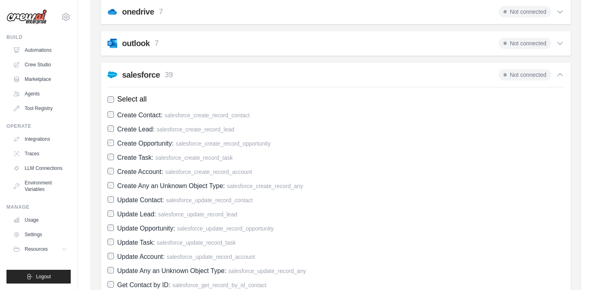
scroll to position [611, 0]
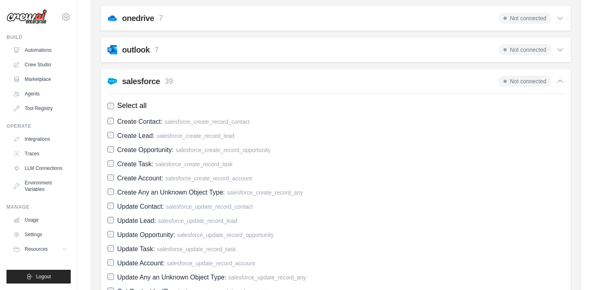
click at [557, 80] on icon at bounding box center [560, 81] width 8 height 8
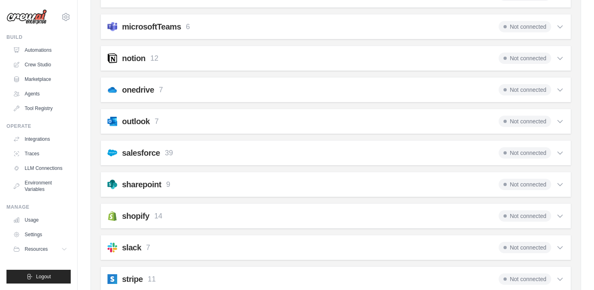
scroll to position [535, 0]
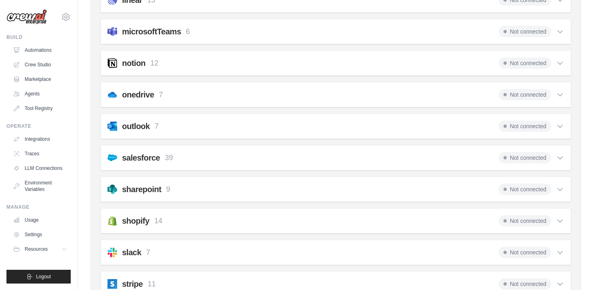
click at [563, 129] on icon at bounding box center [560, 126] width 8 height 8
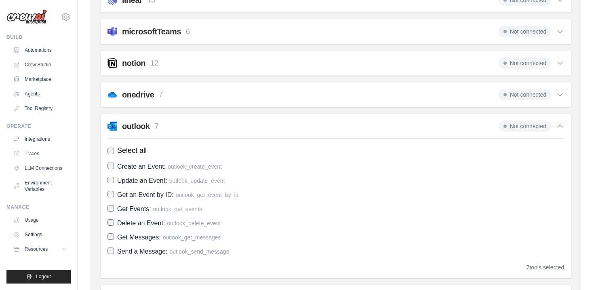
click at [563, 129] on icon at bounding box center [560, 126] width 8 height 8
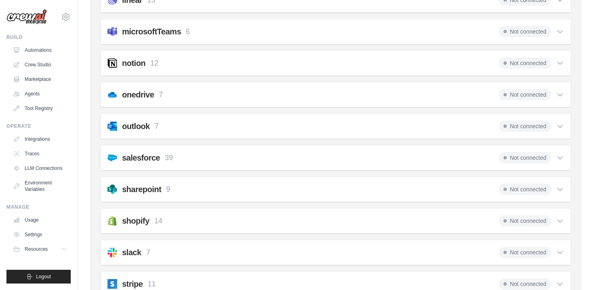
click at [560, 97] on icon at bounding box center [560, 95] width 8 height 8
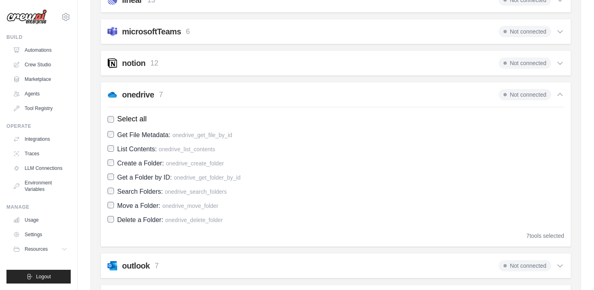
click at [560, 97] on icon at bounding box center [560, 95] width 8 height 8
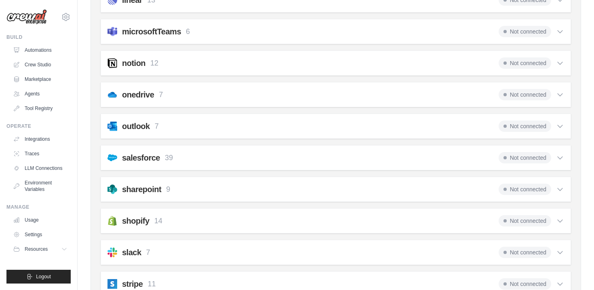
click at [560, 62] on icon at bounding box center [560, 63] width 8 height 8
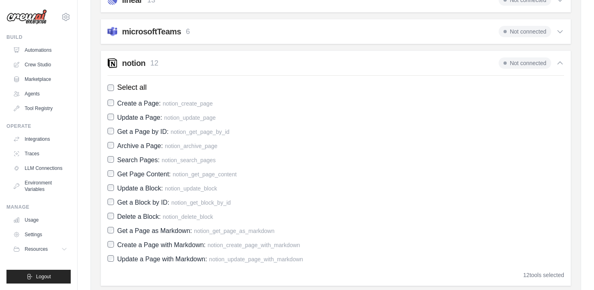
click at [560, 62] on icon at bounding box center [560, 63] width 5 height 2
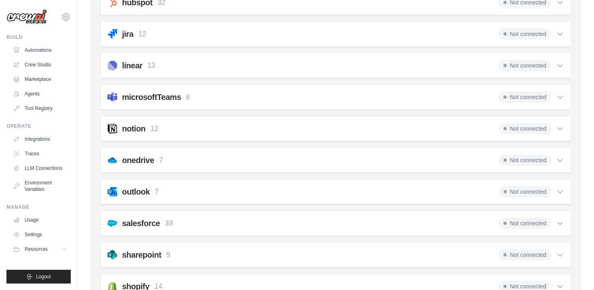
scroll to position [462, 0]
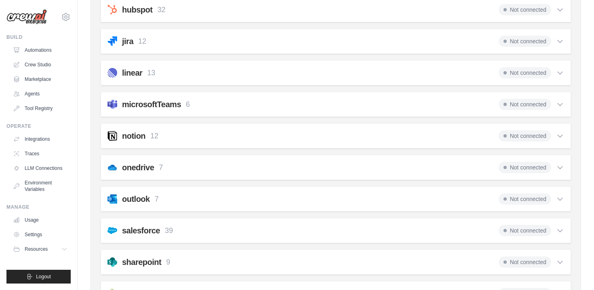
click at [560, 101] on icon at bounding box center [560, 104] width 8 height 8
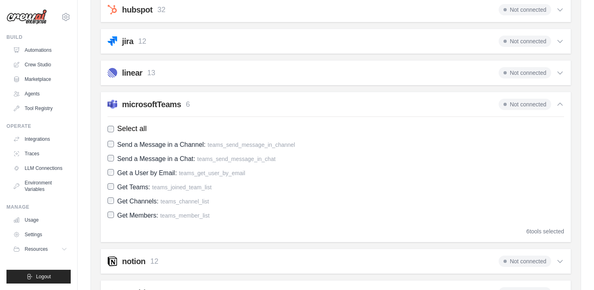
click at [560, 101] on icon at bounding box center [560, 104] width 8 height 8
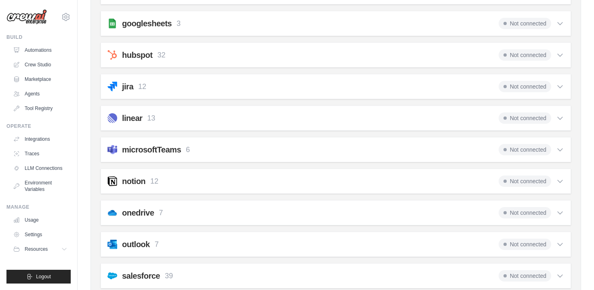
scroll to position [413, 0]
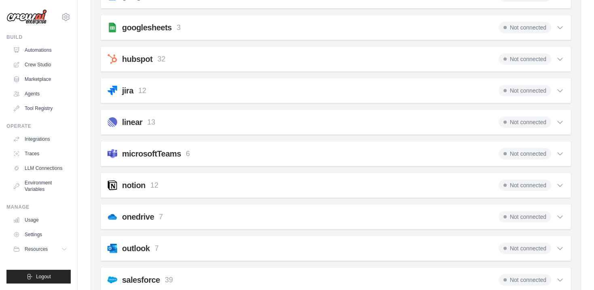
click at [561, 120] on icon at bounding box center [560, 122] width 8 height 8
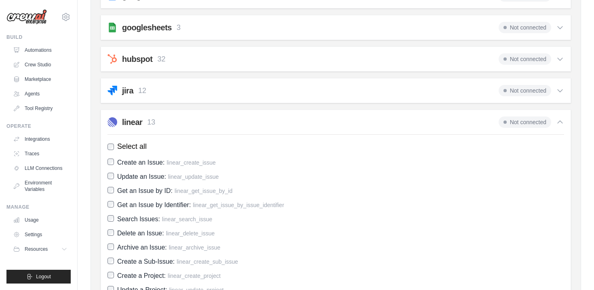
click at [561, 120] on icon at bounding box center [560, 122] width 8 height 8
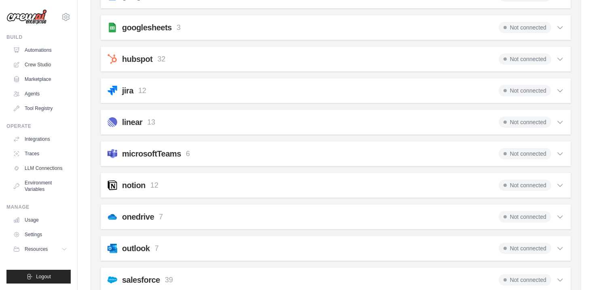
click at [564, 88] on div "jira 12 Not connected Select all Create an Issue: jira_create_issue Update an I…" at bounding box center [336, 90] width 470 height 25
click at [562, 88] on icon at bounding box center [560, 90] width 8 height 8
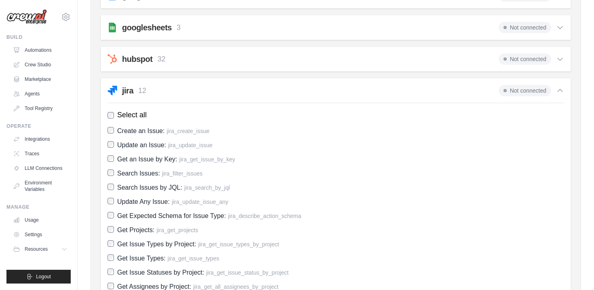
click at [562, 88] on icon at bounding box center [560, 90] width 8 height 8
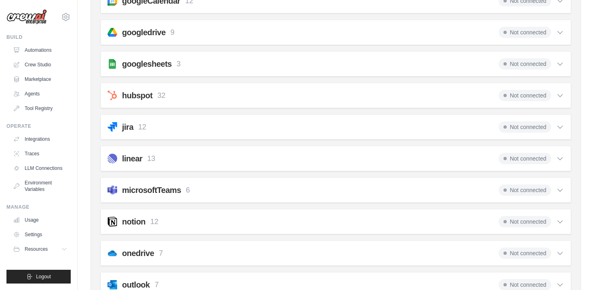
scroll to position [370, 0]
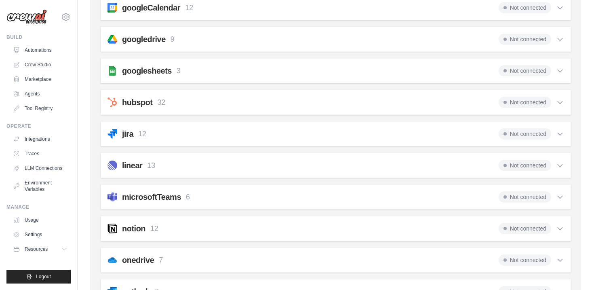
click at [562, 101] on icon at bounding box center [560, 102] width 5 height 2
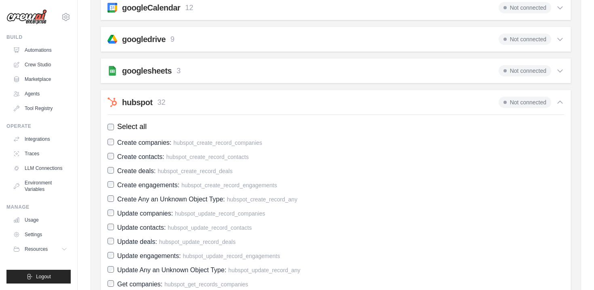
click at [562, 101] on icon at bounding box center [560, 102] width 8 height 8
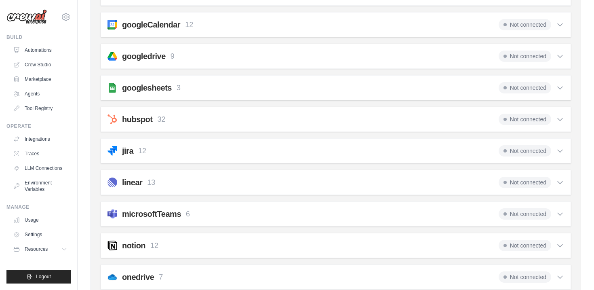
scroll to position [329, 0]
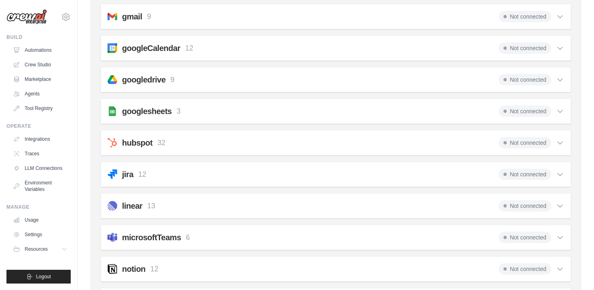
click at [558, 107] on icon at bounding box center [560, 111] width 8 height 8
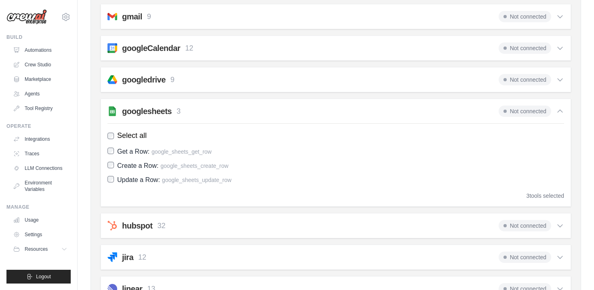
click at [558, 107] on icon at bounding box center [560, 111] width 8 height 8
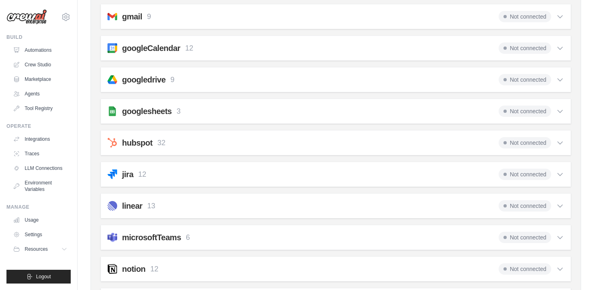
click at [561, 76] on icon at bounding box center [560, 80] width 8 height 8
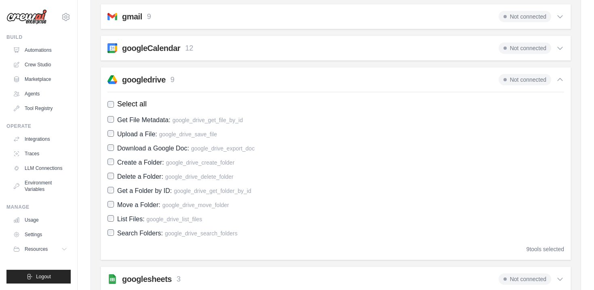
click at [561, 76] on icon at bounding box center [560, 80] width 8 height 8
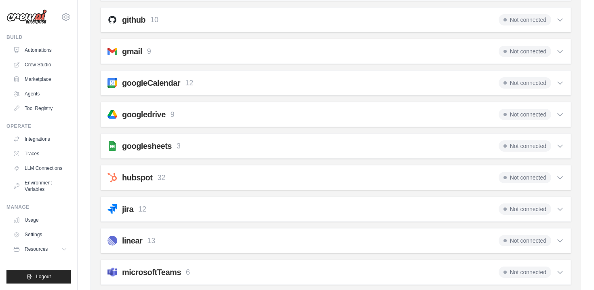
scroll to position [275, 0]
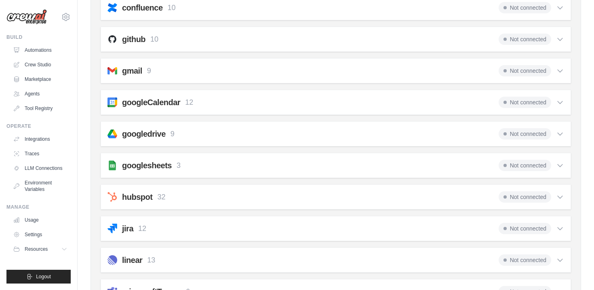
click at [561, 70] on icon at bounding box center [560, 71] width 5 height 2
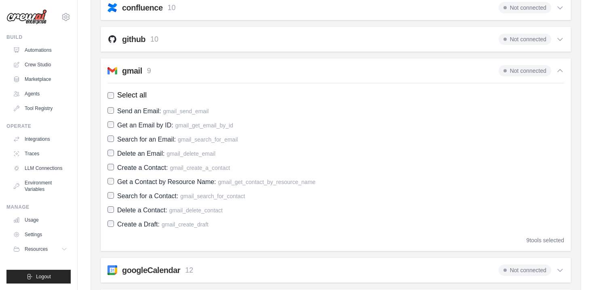
click at [561, 70] on icon at bounding box center [560, 70] width 5 height 2
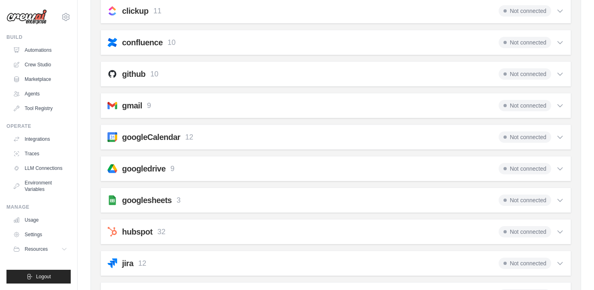
scroll to position [188, 0]
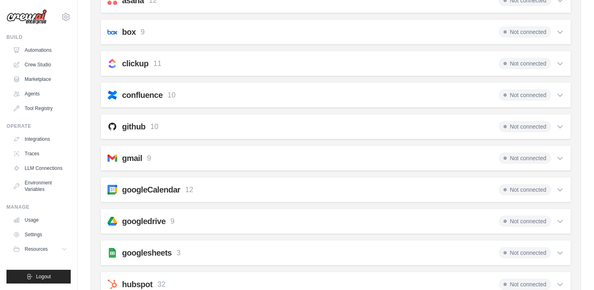
click at [562, 128] on icon at bounding box center [560, 126] width 8 height 8
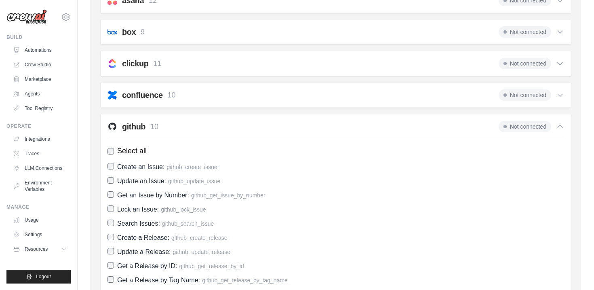
click at [562, 128] on icon at bounding box center [560, 126] width 5 height 2
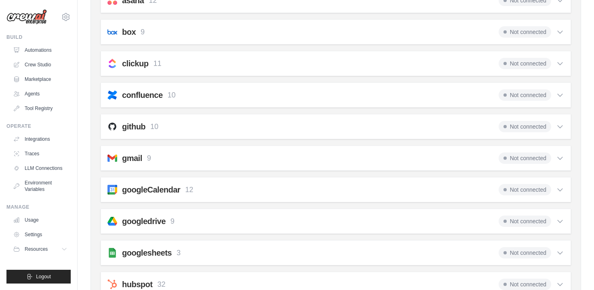
scroll to position [129, 0]
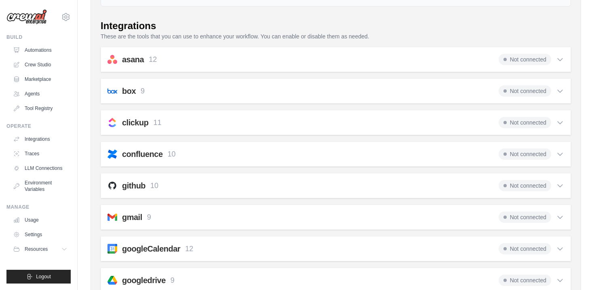
click at [561, 120] on icon at bounding box center [560, 122] width 8 height 8
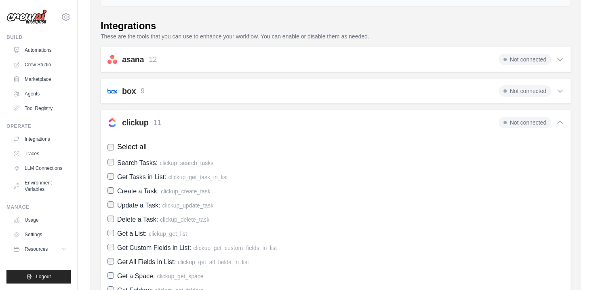
click at [561, 120] on icon at bounding box center [560, 122] width 8 height 8
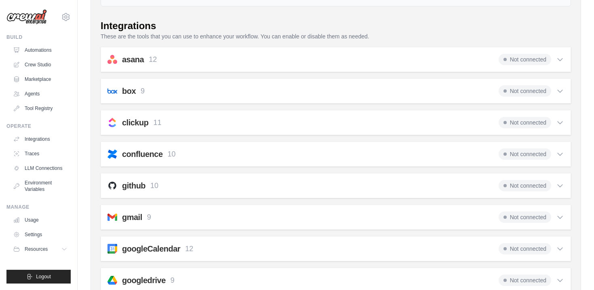
click at [562, 91] on icon at bounding box center [560, 91] width 8 height 8
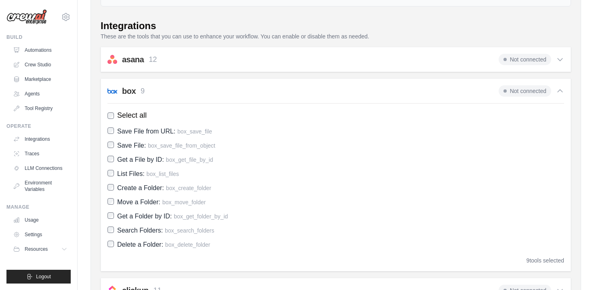
click at [562, 91] on icon at bounding box center [560, 91] width 8 height 8
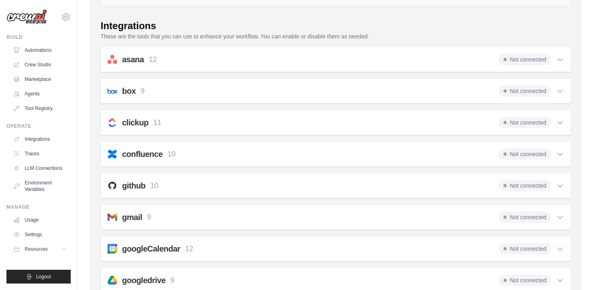
click at [561, 61] on icon at bounding box center [560, 59] width 8 height 8
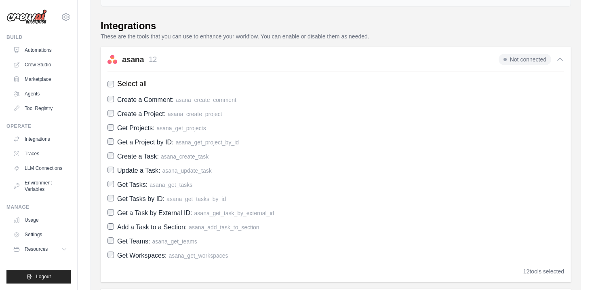
click at [561, 61] on icon at bounding box center [560, 59] width 8 height 8
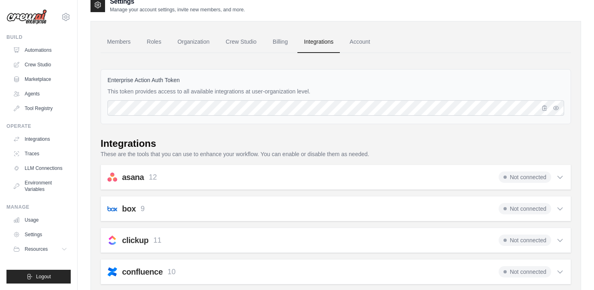
scroll to position [0, 0]
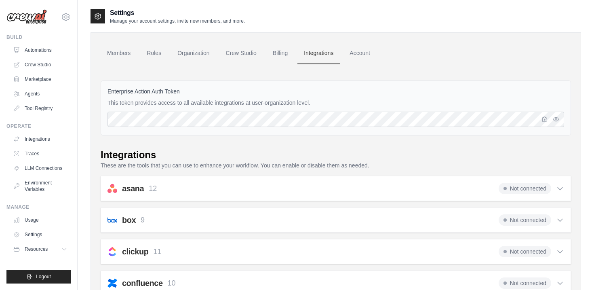
click at [563, 190] on icon at bounding box center [560, 188] width 8 height 8
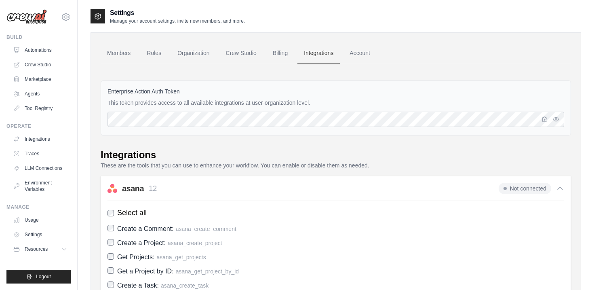
click at [563, 190] on icon at bounding box center [560, 188] width 8 height 8
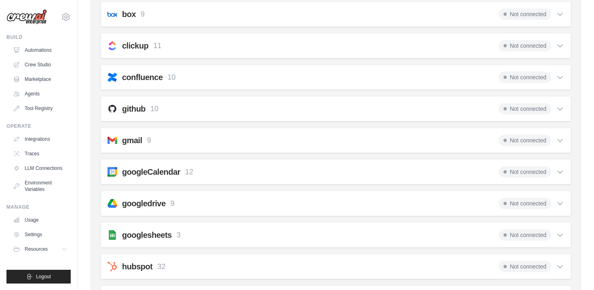
scroll to position [206, 0]
click at [557, 143] on div "Not connected" at bounding box center [531, 139] width 65 height 11
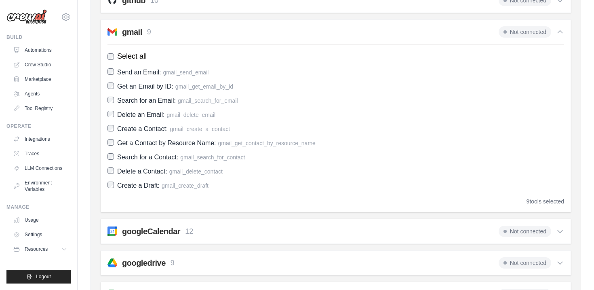
scroll to position [251, 0]
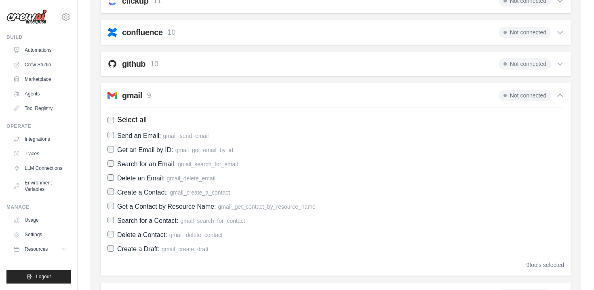
click at [560, 95] on icon at bounding box center [560, 95] width 8 height 8
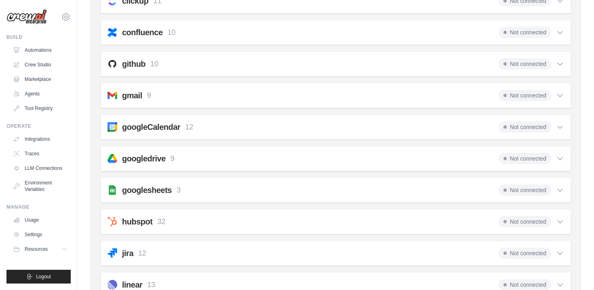
click at [561, 95] on icon at bounding box center [560, 96] width 5 height 2
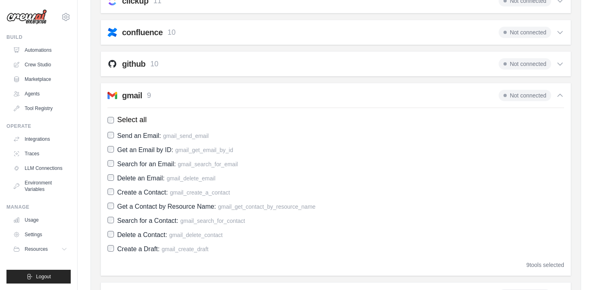
click at [561, 95] on icon at bounding box center [560, 95] width 8 height 8
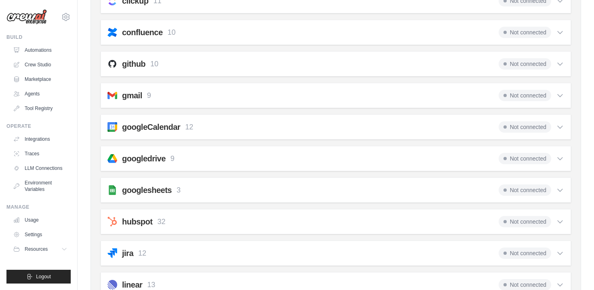
scroll to position [0, 0]
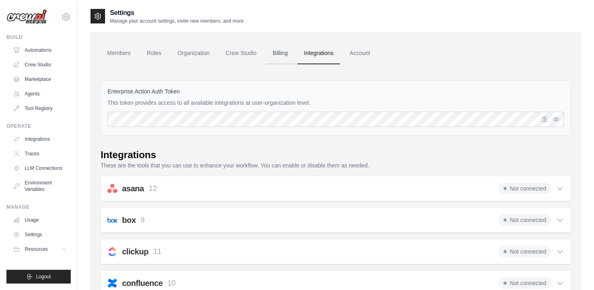
click at [283, 54] on link "Billing" at bounding box center [280, 53] width 28 height 22
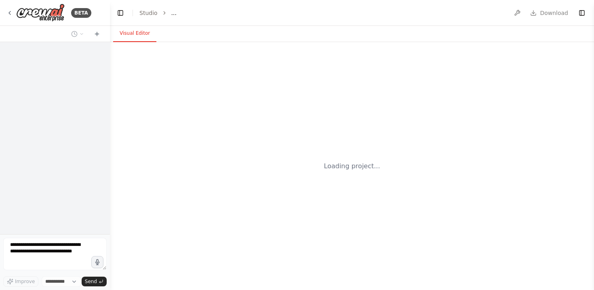
select select "****"
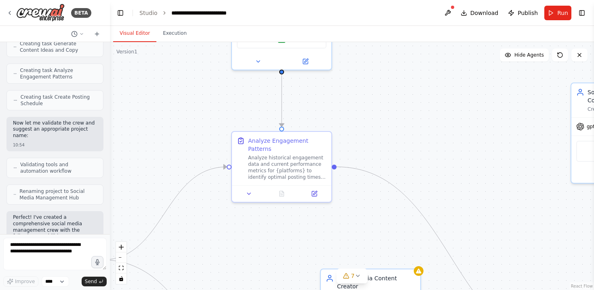
scroll to position [1121, 0]
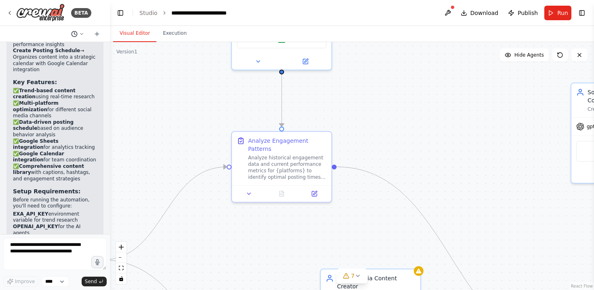
click at [82, 32] on icon at bounding box center [81, 34] width 5 height 5
click at [150, 91] on div ".deletable-edge-delete-btn { width: 20px; height: 20px; border: 0px solid #ffff…" at bounding box center [352, 166] width 484 height 248
click at [82, 34] on div at bounding box center [55, 145] width 110 height 290
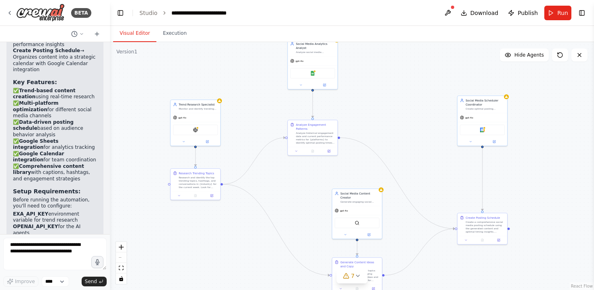
drag, startPoint x: 307, startPoint y: 114, endPoint x: 377, endPoint y: 105, distance: 70.5
click at [377, 105] on div ".deletable-edge-delete-btn { width: 20px; height: 20px; border: 0px solid #ffff…" at bounding box center [352, 166] width 484 height 248
drag, startPoint x: 276, startPoint y: 185, endPoint x: 292, endPoint y: 188, distance: 16.1
click at [292, 188] on div ".deletable-edge-delete-btn { width: 20px; height: 20px; border: 0px solid #ffff…" at bounding box center [352, 166] width 484 height 248
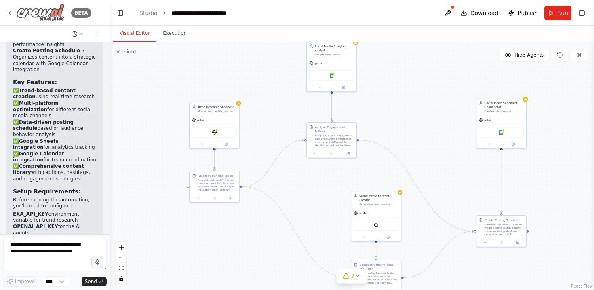
click at [8, 18] on div "BETA" at bounding box center [48, 13] width 85 height 18
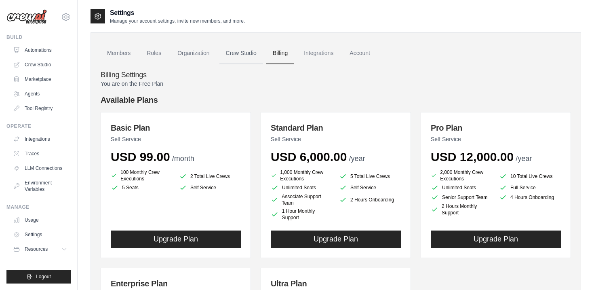
click at [242, 54] on link "Crew Studio" at bounding box center [241, 53] width 44 height 22
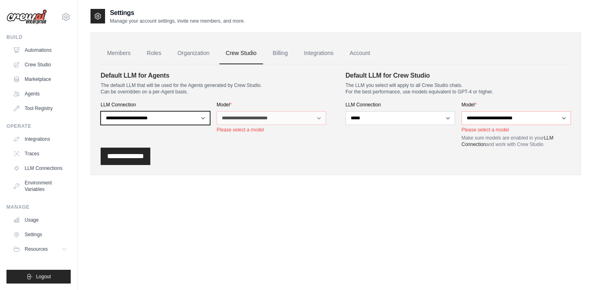
click at [200, 115] on select "**********" at bounding box center [155, 118] width 109 height 14
click at [241, 110] on div "**********" at bounding box center [271, 117] width 109 height 32
click at [305, 94] on p "The default LLM that will be used for the Agents generated by Crew Studio. Can …" at bounding box center [213, 88] width 225 height 13
click at [193, 52] on link "Organization" at bounding box center [193, 53] width 45 height 22
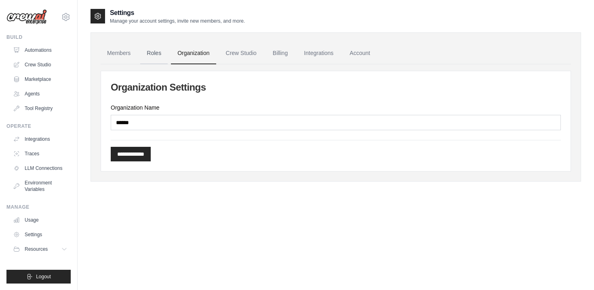
click at [150, 55] on link "Roles" at bounding box center [153, 53] width 27 height 22
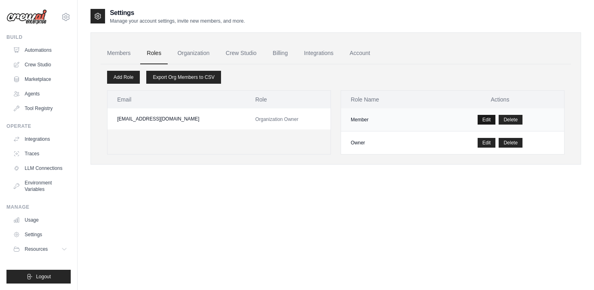
click at [486, 116] on link "Edit" at bounding box center [487, 120] width 18 height 10
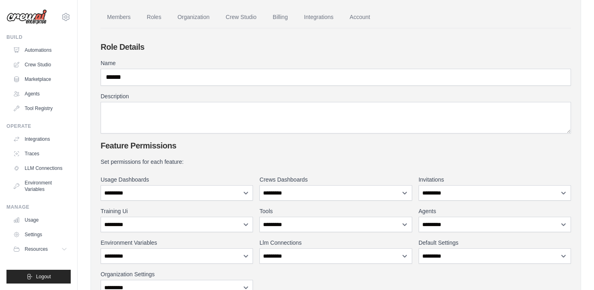
scroll to position [28, 0]
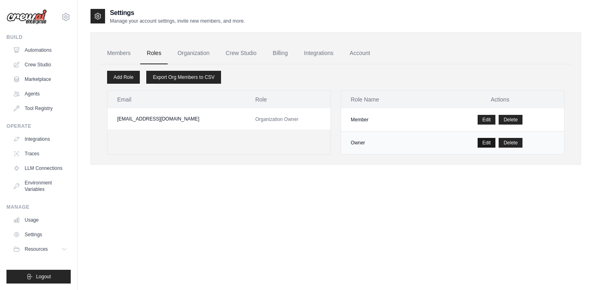
click at [486, 141] on link "Edit" at bounding box center [487, 143] width 18 height 10
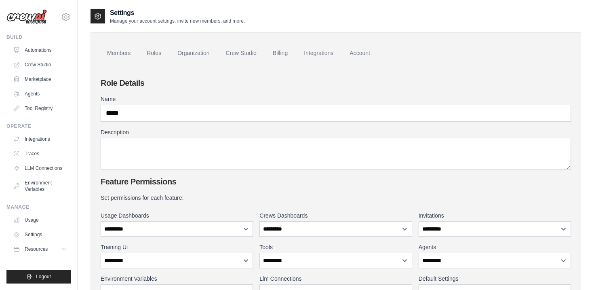
scroll to position [113, 0]
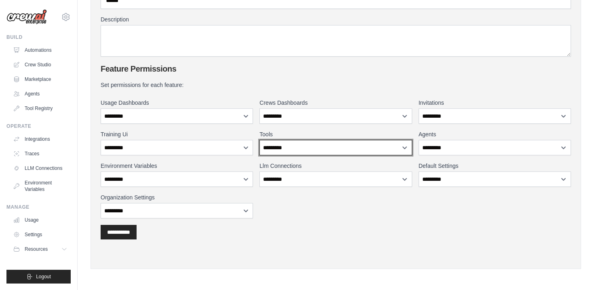
click at [303, 143] on select "**********" at bounding box center [335, 147] width 152 height 15
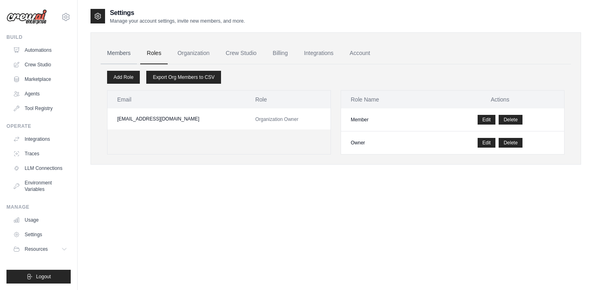
click at [134, 51] on link "Members" at bounding box center [119, 53] width 36 height 22
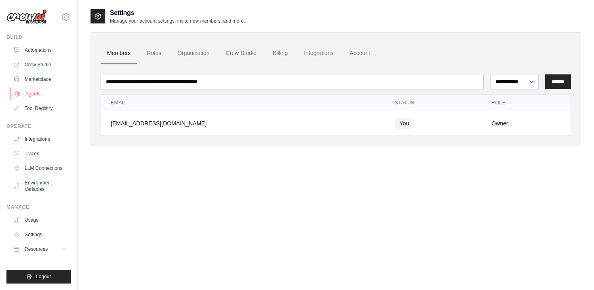
click at [42, 97] on link "Agents" at bounding box center [41, 93] width 61 height 13
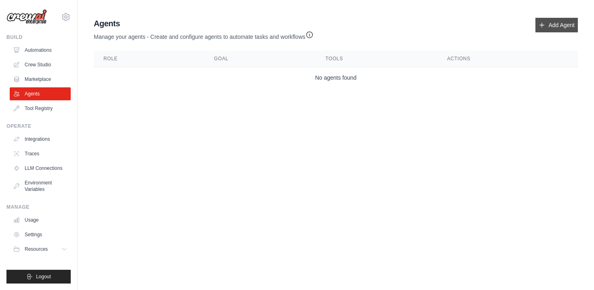
click at [559, 21] on link "Add Agent" at bounding box center [556, 25] width 42 height 15
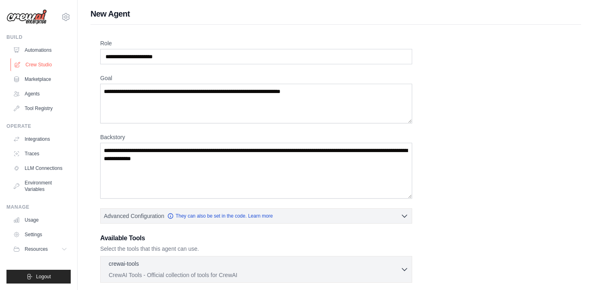
click at [35, 64] on link "Crew Studio" at bounding box center [41, 64] width 61 height 13
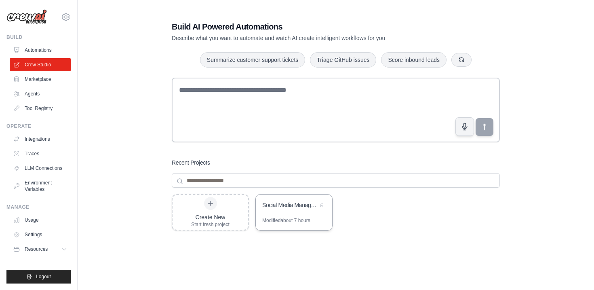
click at [295, 209] on div "Social Media Management Hub" at bounding box center [289, 206] width 55 height 10
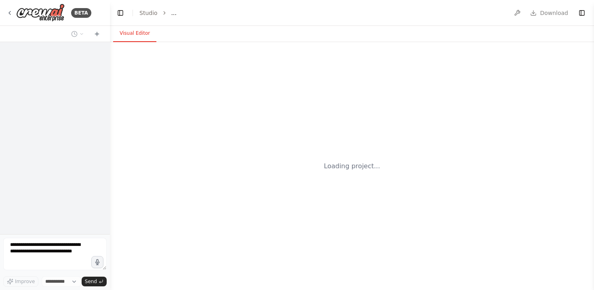
select select "****"
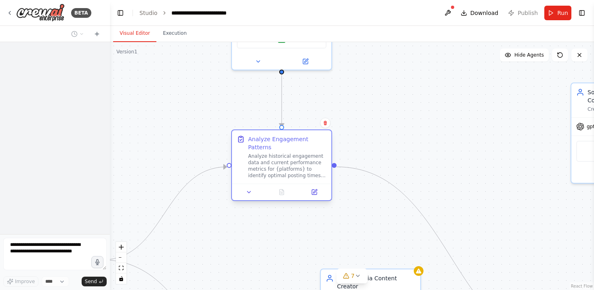
click at [265, 155] on div "Analyze historical engagement data and current performance metrics for {platfor…" at bounding box center [287, 166] width 78 height 26
click at [318, 192] on button at bounding box center [314, 192] width 28 height 10
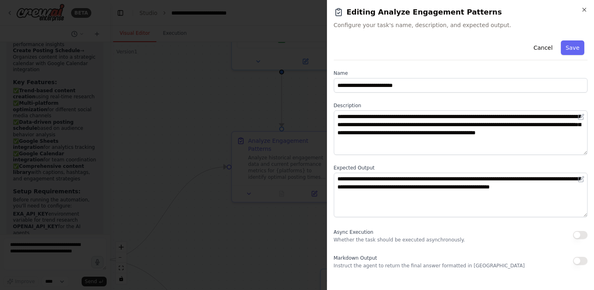
scroll to position [1121, 0]
